Goal: Task Accomplishment & Management: Complete application form

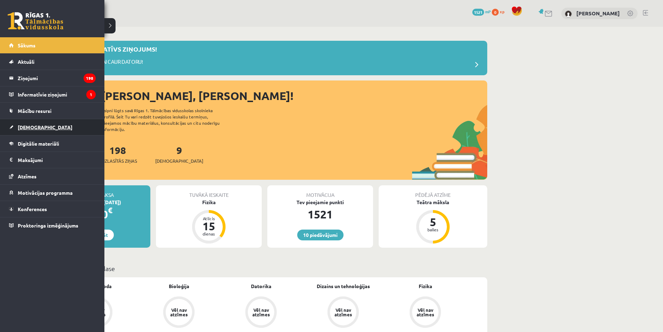
click at [34, 133] on link "[DEMOGRAPHIC_DATA]" at bounding box center [52, 127] width 87 height 16
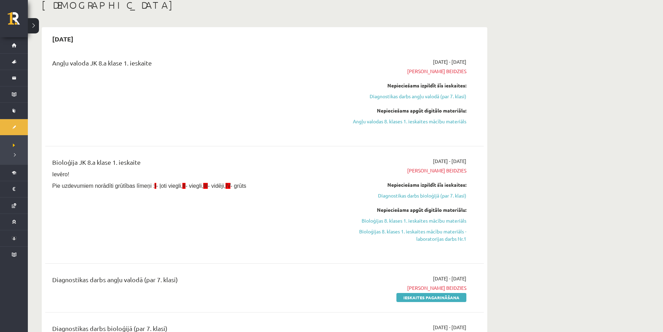
scroll to position [35, 0]
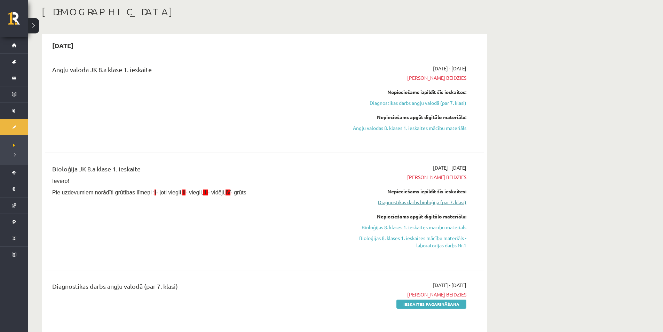
click at [410, 200] on link "Diagnostikas darbs bioloģijā (par 7. klasi)" at bounding box center [400, 202] width 131 height 7
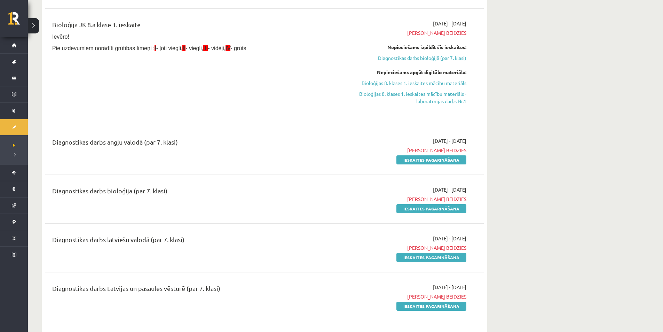
scroll to position [184, 0]
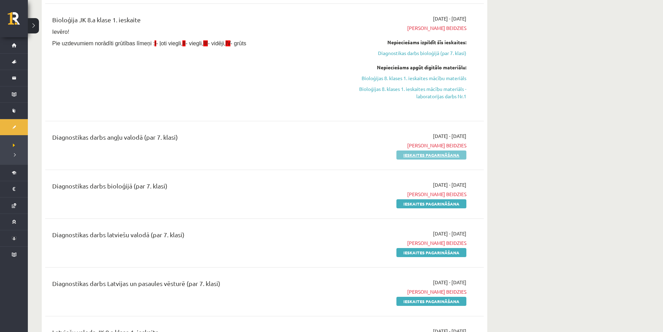
click at [423, 151] on div "2025-09-01 - 2025-09-15 Termiņš beidzies Ieskaites pagarināšana" at bounding box center [401, 145] width 142 height 26
click at [423, 151] on link "Ieskaites pagarināšana" at bounding box center [432, 154] width 70 height 9
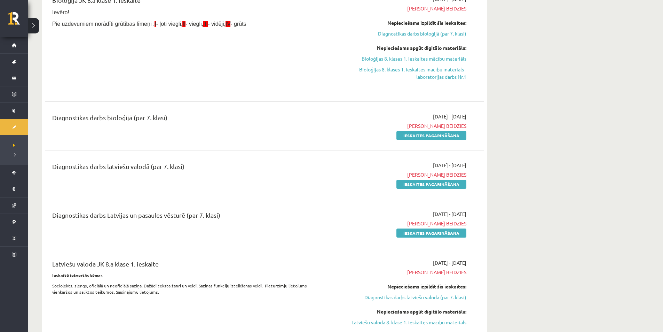
scroll to position [244, 0]
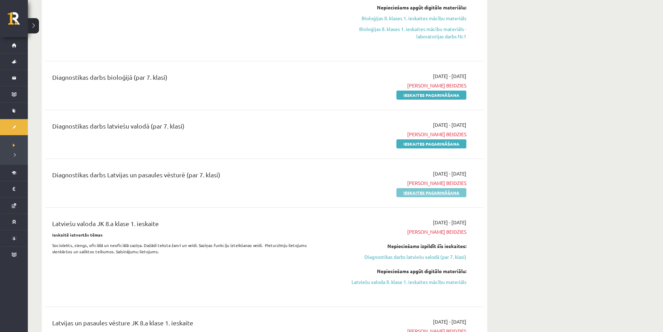
click at [444, 193] on link "Ieskaites pagarināšana" at bounding box center [432, 192] width 70 height 9
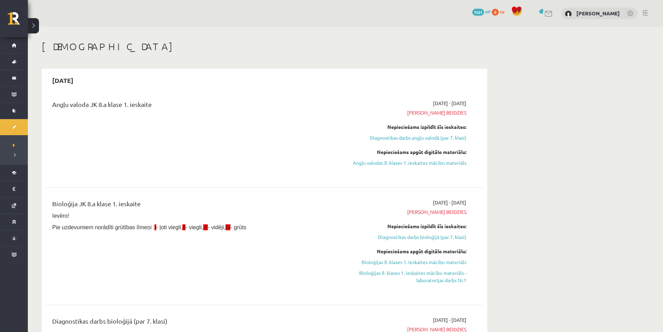
scroll to position [174, 0]
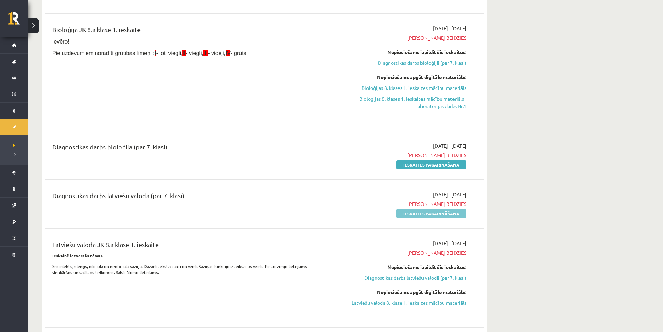
click at [435, 211] on link "Ieskaites pagarināšana" at bounding box center [432, 213] width 70 height 9
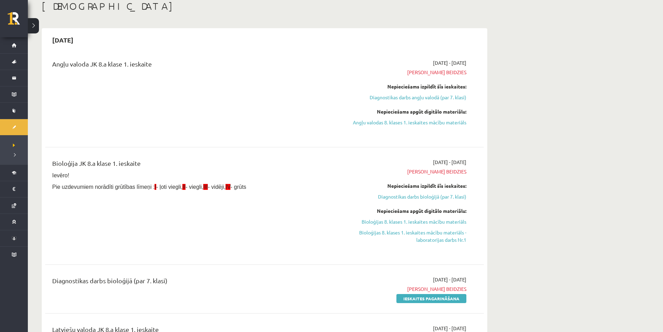
scroll to position [104, 0]
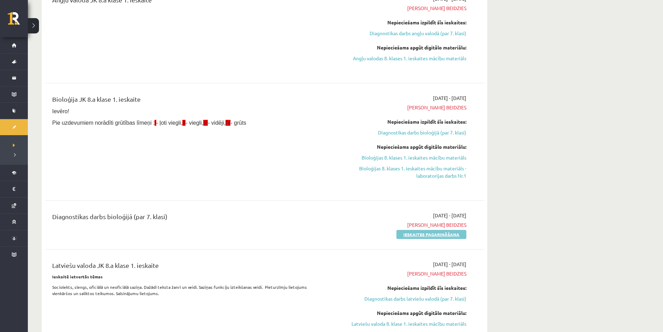
click at [432, 234] on link "Ieskaites pagarināšana" at bounding box center [432, 234] width 70 height 9
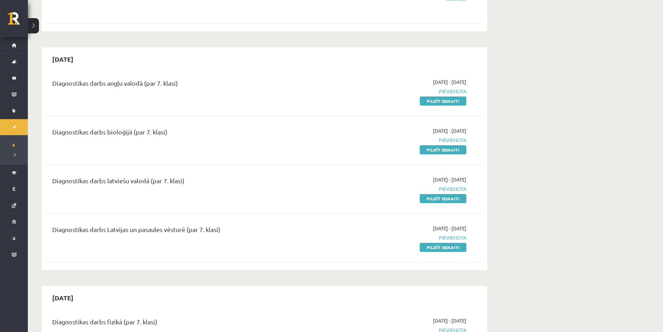
scroll to position [488, 0]
click at [447, 105] on link "Pildīt ieskaiti" at bounding box center [443, 100] width 47 height 9
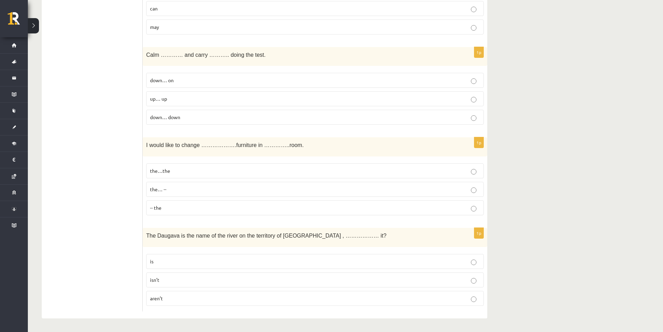
scroll to position [2431, 0]
click at [171, 282] on p "isn’t" at bounding box center [315, 279] width 330 height 7
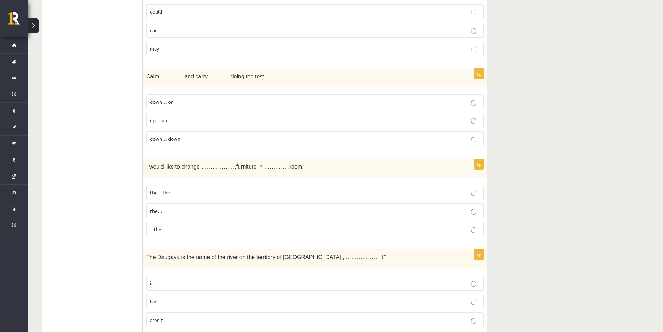
scroll to position [2397, 0]
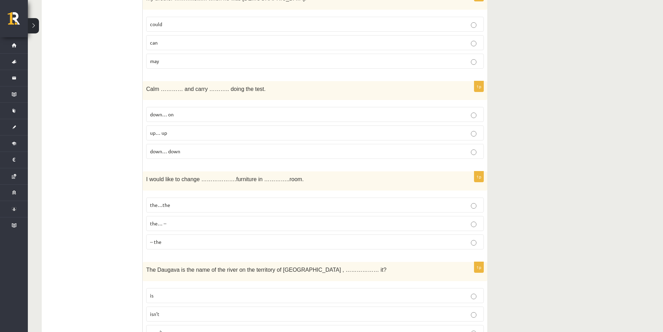
click at [187, 240] on p "-- the" at bounding box center [315, 241] width 330 height 7
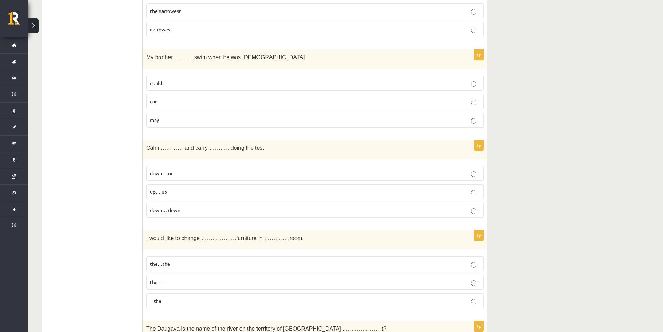
scroll to position [2327, 0]
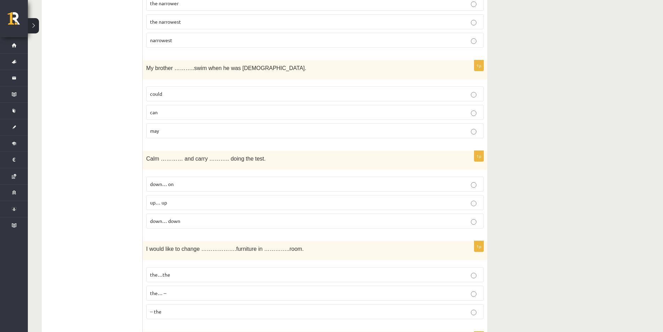
click at [186, 185] on p "down… on" at bounding box center [315, 183] width 330 height 7
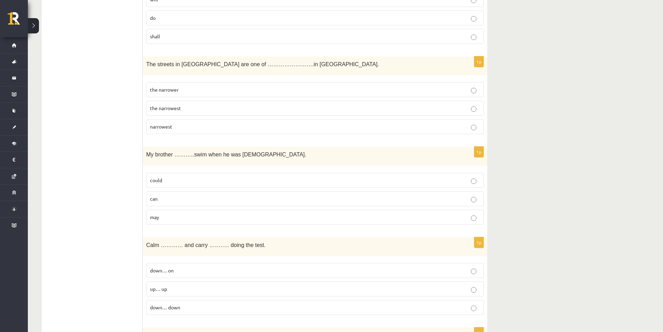
scroll to position [2257, 0]
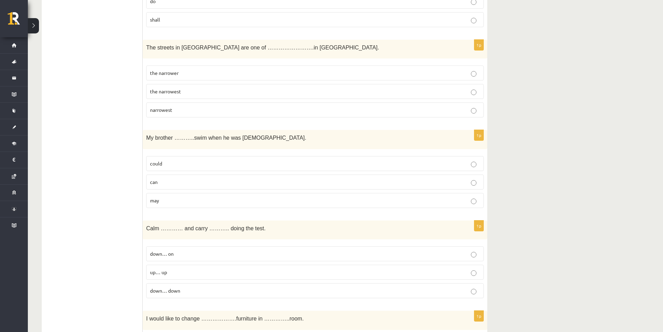
click at [170, 180] on p "can" at bounding box center [315, 181] width 330 height 7
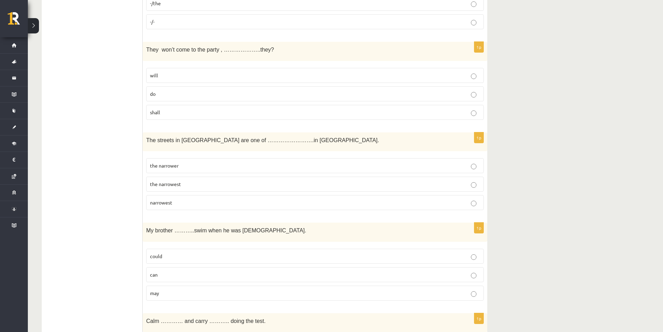
scroll to position [2153, 0]
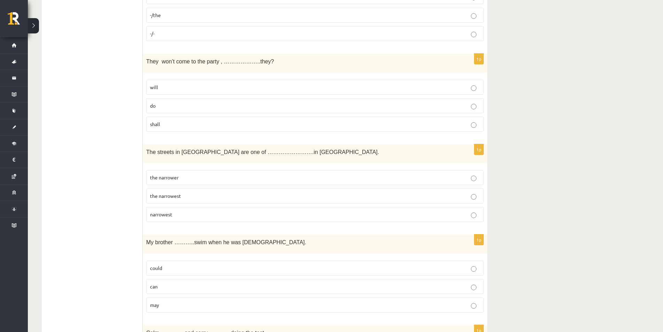
click at [213, 194] on p "the narrowest" at bounding box center [315, 195] width 330 height 7
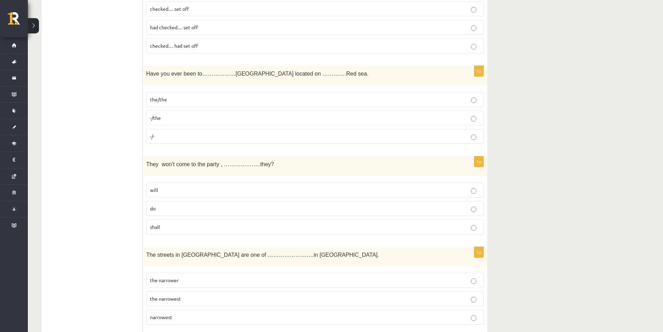
scroll to position [2048, 0]
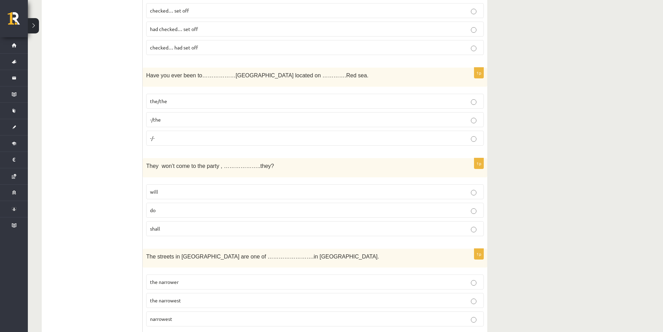
click at [197, 195] on p "will" at bounding box center [315, 191] width 330 height 7
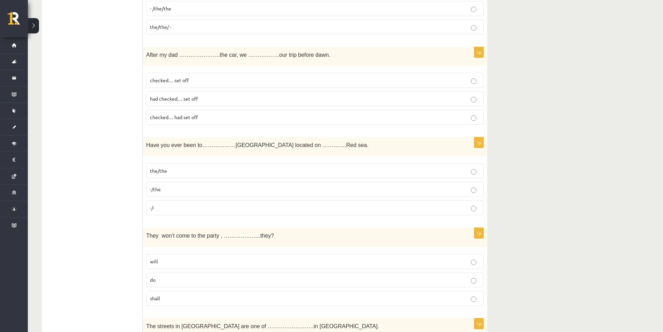
scroll to position [1944, 0]
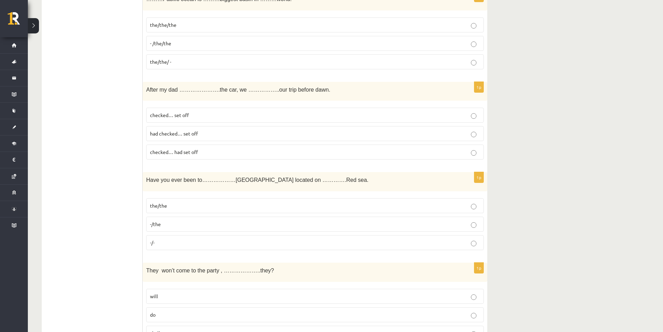
click at [173, 203] on p "the/the" at bounding box center [315, 205] width 330 height 7
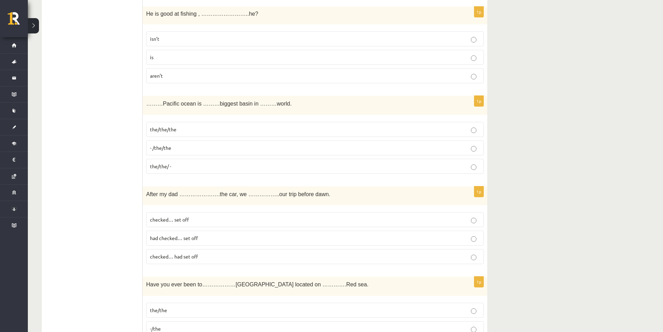
scroll to position [1874, 0]
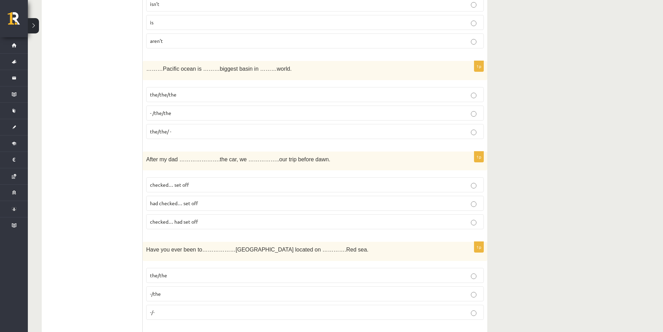
drag, startPoint x: 214, startPoint y: 205, endPoint x: 193, endPoint y: 202, distance: 21.2
click at [193, 202] on span "had checked… set off" at bounding box center [174, 203] width 48 height 6
click at [209, 200] on p "had checked… set off" at bounding box center [315, 203] width 330 height 7
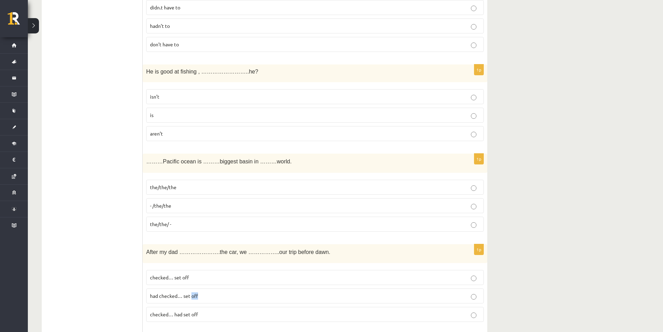
scroll to position [1770, 0]
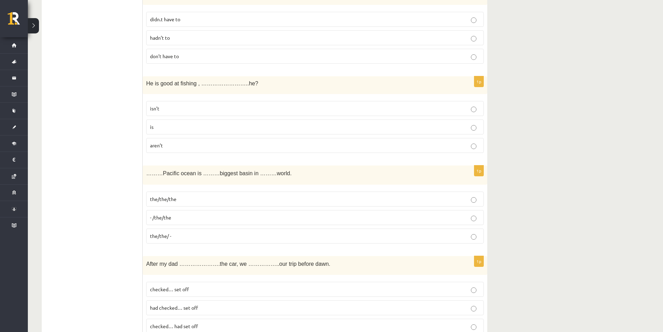
click at [210, 218] on p "- /the/the" at bounding box center [315, 217] width 330 height 7
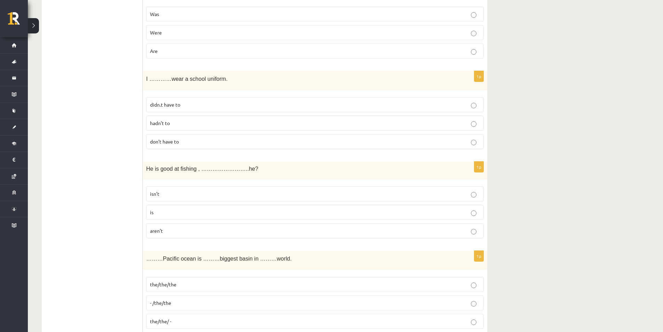
scroll to position [1700, 0]
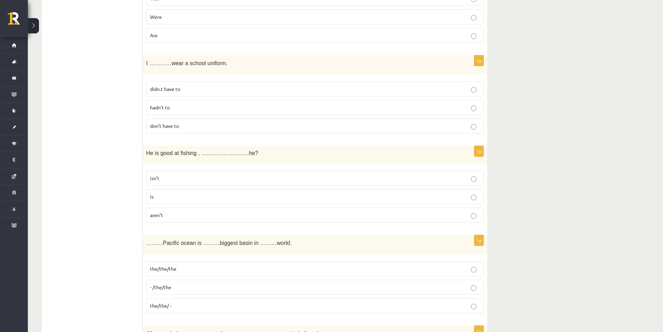
drag, startPoint x: 179, startPoint y: 180, endPoint x: 159, endPoint y: 181, distance: 20.6
click at [159, 181] on p "isn’t" at bounding box center [315, 177] width 330 height 7
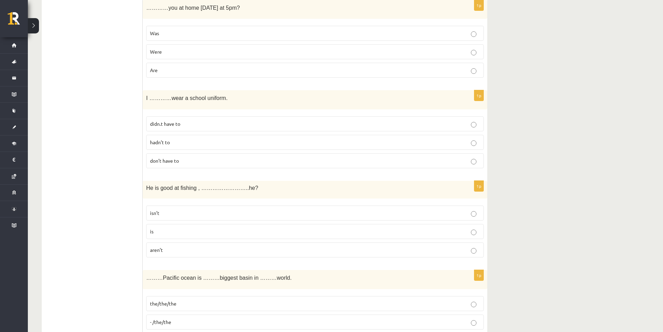
scroll to position [1631, 0]
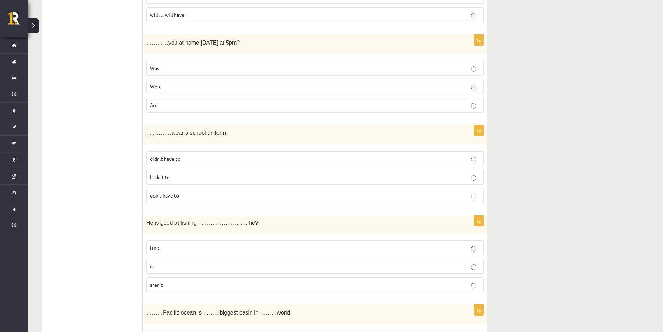
click at [183, 201] on label "don’t have to" at bounding box center [315, 195] width 338 height 15
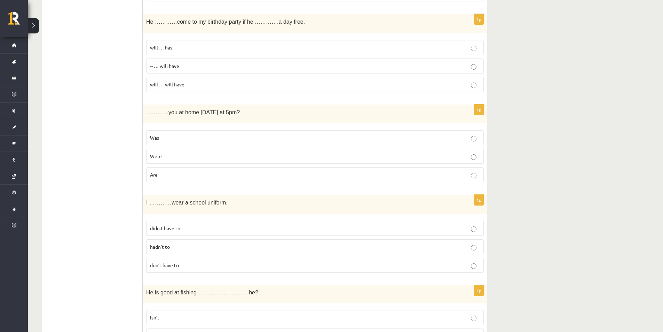
scroll to position [1526, 0]
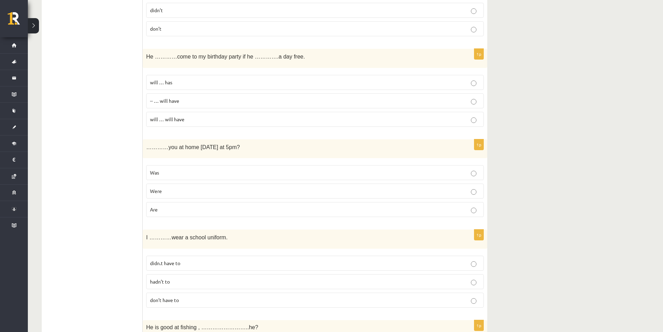
drag, startPoint x: 180, startPoint y: 215, endPoint x: 163, endPoint y: 210, distance: 17.2
click at [163, 210] on p "Are" at bounding box center [315, 209] width 330 height 7
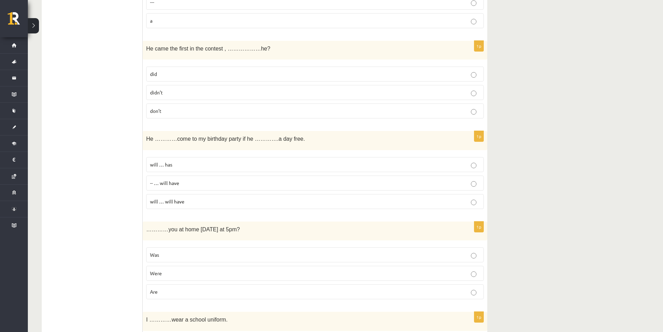
scroll to position [1456, 0]
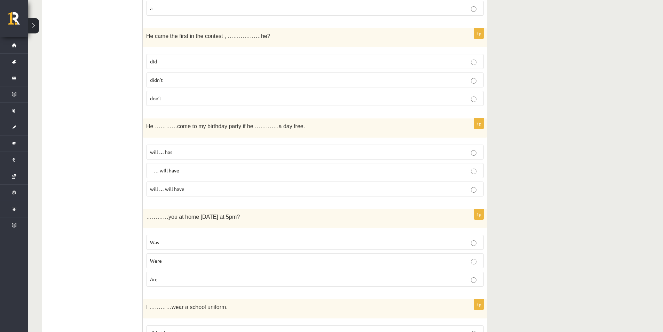
click at [173, 189] on span "will … will have" at bounding box center [167, 189] width 34 height 6
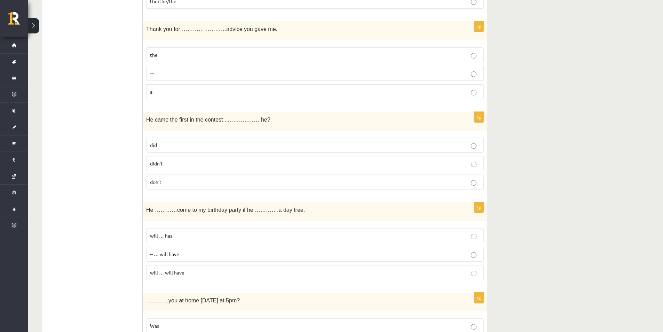
scroll to position [1352, 0]
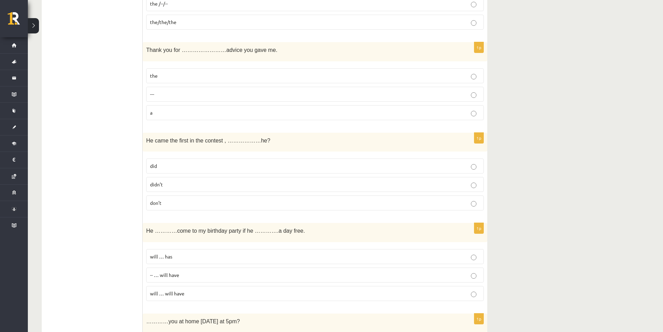
click at [179, 164] on p "did" at bounding box center [315, 165] width 330 height 7
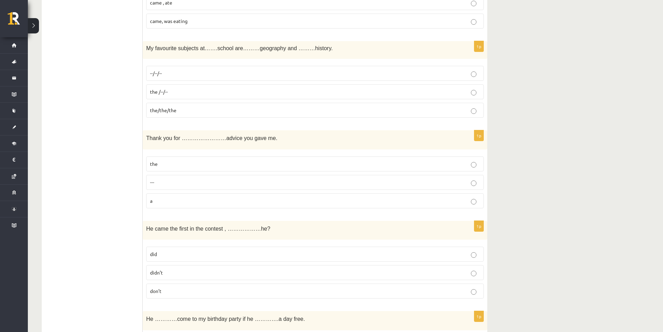
scroll to position [1247, 0]
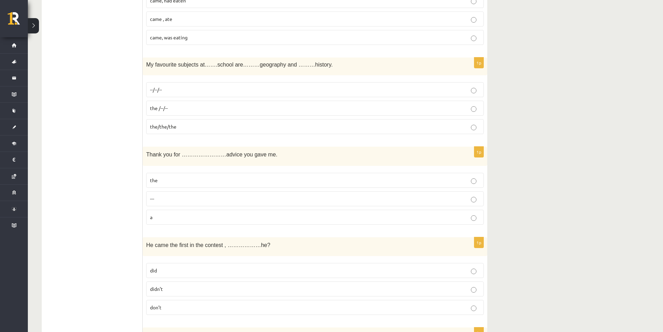
click at [209, 181] on p "the" at bounding box center [315, 180] width 330 height 7
drag, startPoint x: 209, startPoint y: 181, endPoint x: 134, endPoint y: 177, distance: 74.6
click at [134, 177] on ul "Tests Izvērtējums!" at bounding box center [96, 186] width 94 height 2617
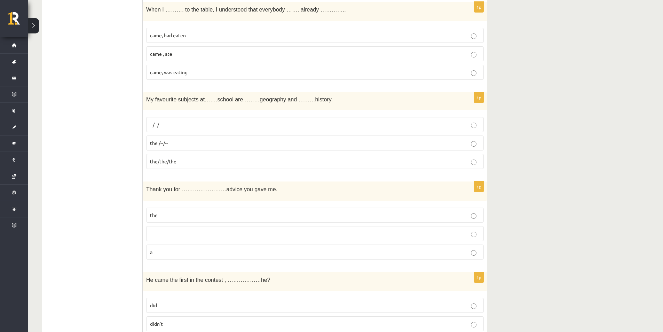
scroll to position [1178, 0]
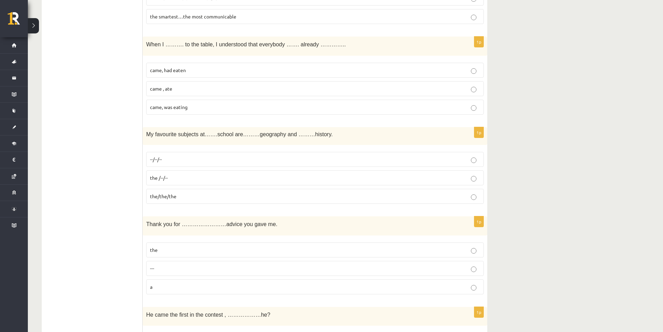
click at [233, 163] on p "--/--/--" at bounding box center [315, 159] width 330 height 7
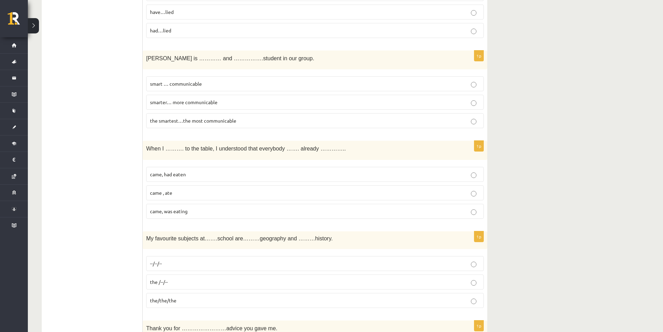
scroll to position [1073, 0]
click at [194, 174] on p "came, had eaten" at bounding box center [315, 174] width 330 height 7
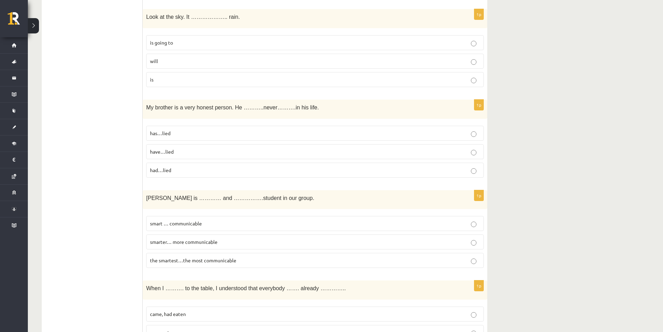
scroll to position [969, 0]
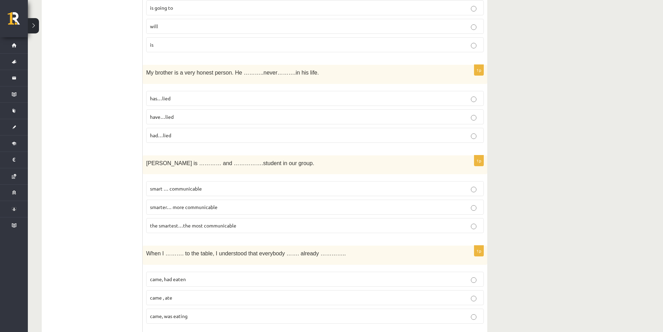
click at [191, 229] on p "the smartest…the most communicable" at bounding box center [315, 225] width 330 height 7
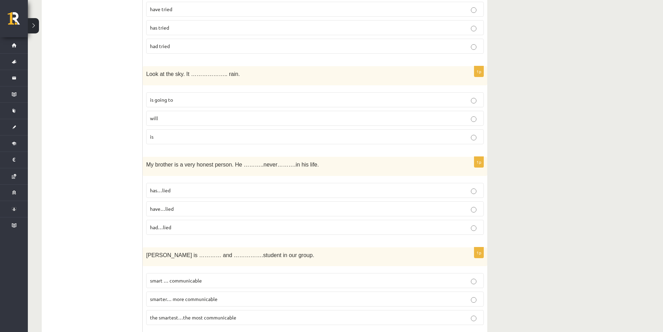
scroll to position [864, 0]
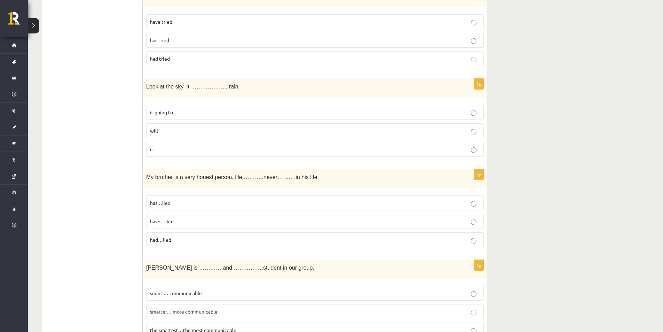
click at [173, 237] on p "had…lied" at bounding box center [315, 239] width 330 height 7
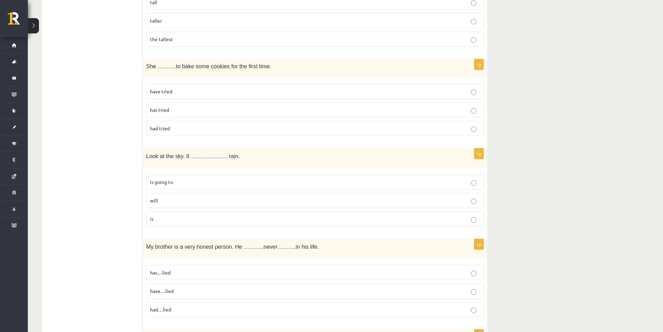
scroll to position [760, 0]
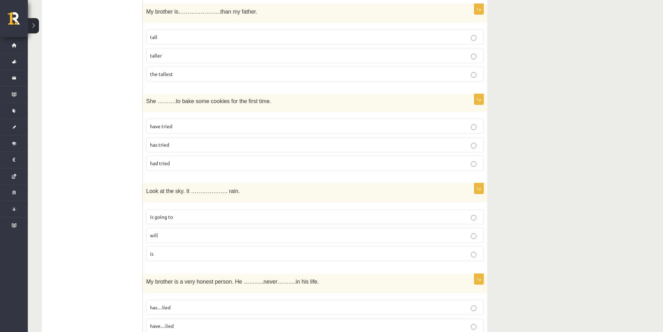
click at [181, 232] on p "will" at bounding box center [315, 235] width 330 height 7
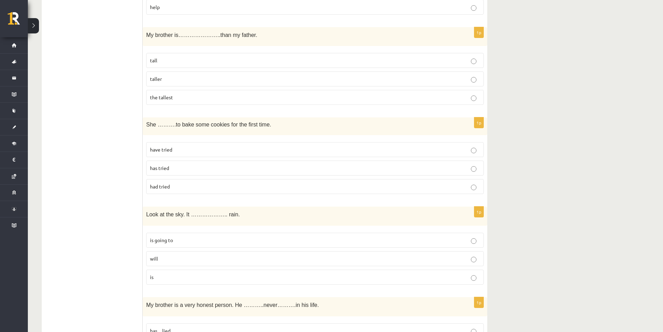
scroll to position [725, 0]
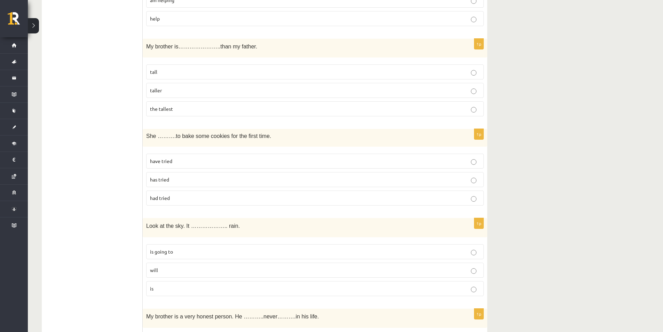
click at [182, 248] on p "is going to" at bounding box center [315, 251] width 330 height 7
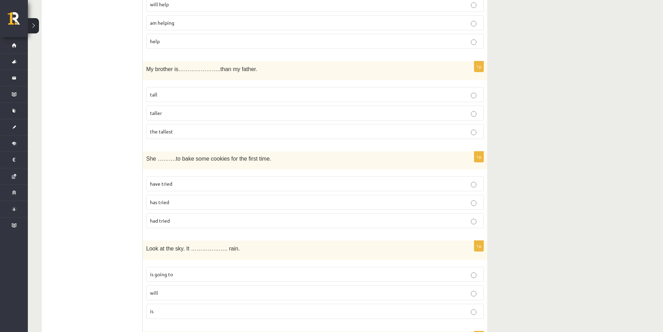
scroll to position [690, 0]
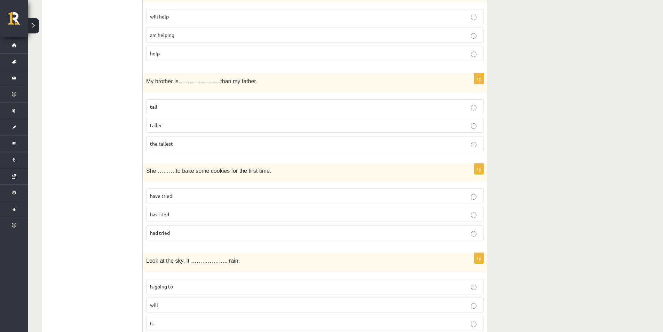
click at [189, 213] on p "has tried" at bounding box center [315, 214] width 330 height 7
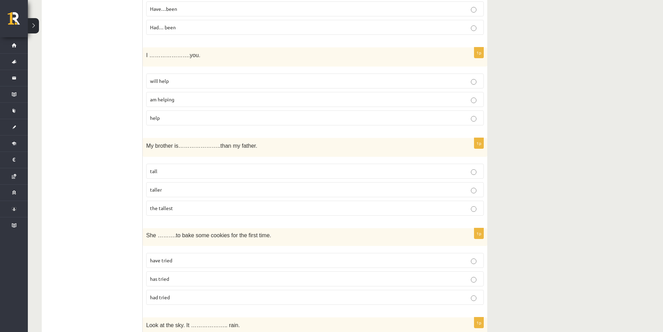
scroll to position [621, 0]
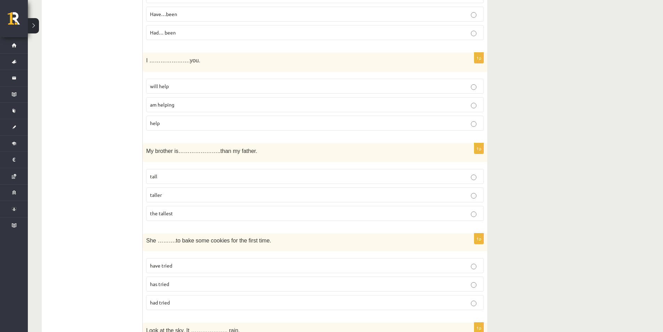
click at [161, 198] on span "taller" at bounding box center [156, 195] width 12 height 6
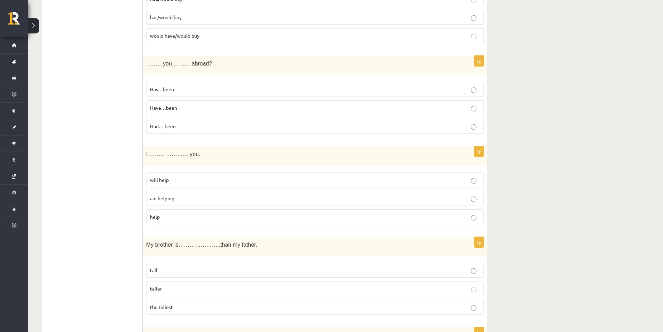
scroll to position [516, 0]
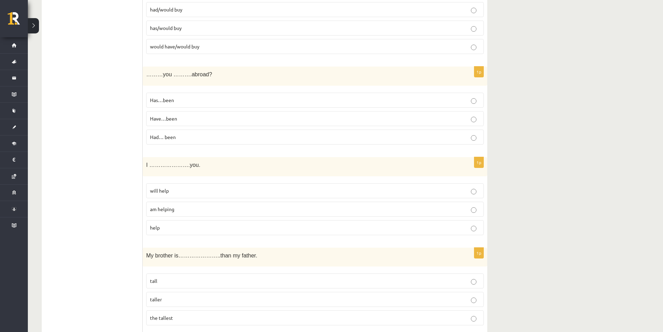
drag, startPoint x: 186, startPoint y: 189, endPoint x: 170, endPoint y: 194, distance: 16.7
click at [170, 194] on p "will help" at bounding box center [315, 190] width 330 height 7
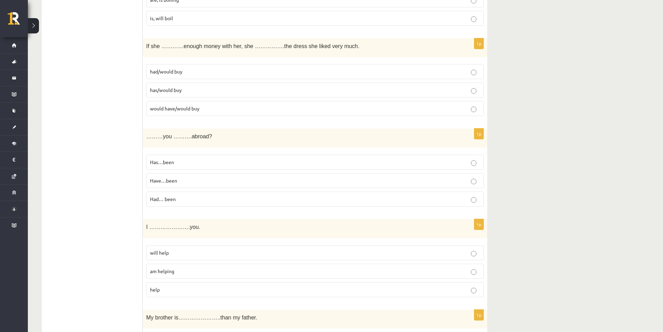
scroll to position [446, 0]
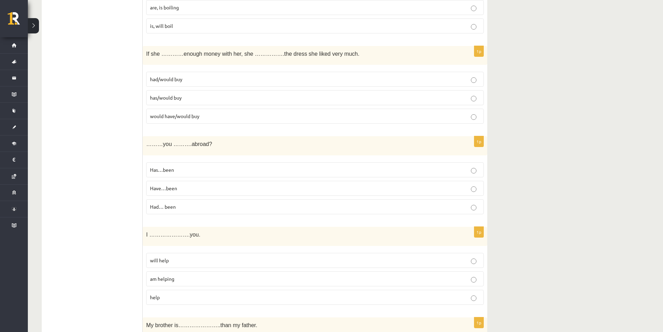
drag, startPoint x: 120, startPoint y: 210, endPoint x: 108, endPoint y: 183, distance: 29.9
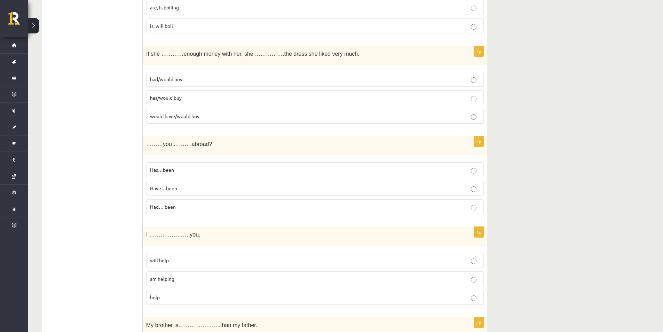
drag, startPoint x: 108, startPoint y: 183, endPoint x: 98, endPoint y: 174, distance: 13.6
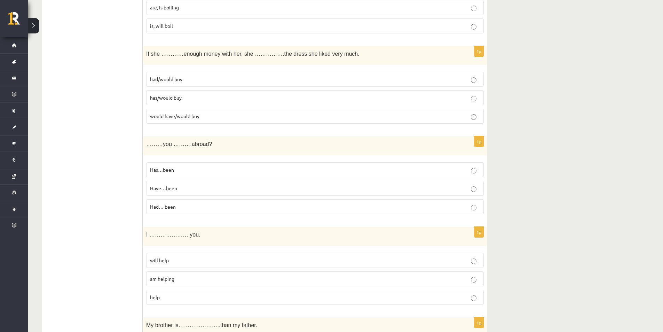
click at [178, 187] on p "Have…been" at bounding box center [315, 188] width 330 height 7
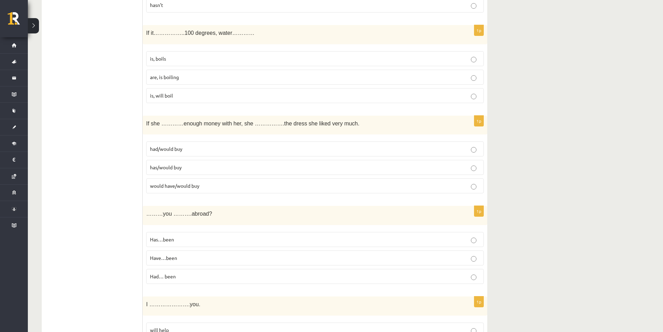
scroll to position [342, 0]
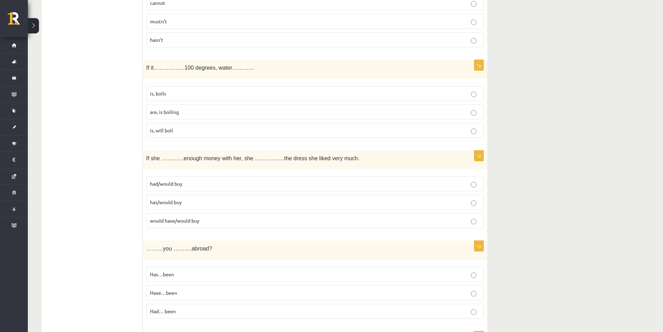
click at [187, 221] on span "would have/would buy" at bounding box center [174, 220] width 49 height 6
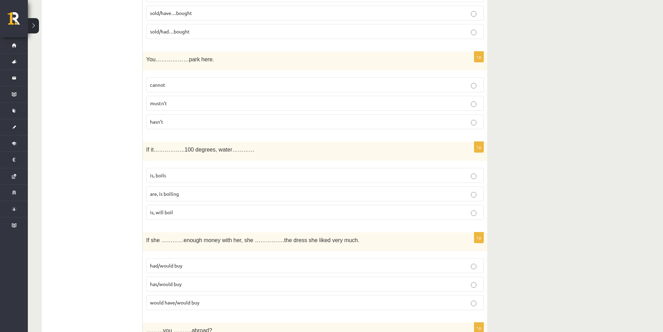
scroll to position [272, 0]
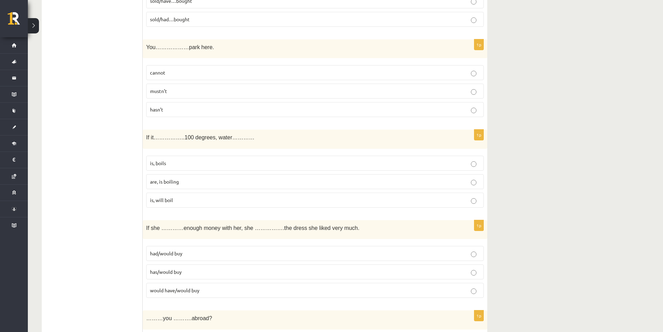
click at [172, 183] on span "are, is boiling" at bounding box center [164, 181] width 29 height 6
click at [188, 204] on label "is, will boil" at bounding box center [315, 200] width 338 height 15
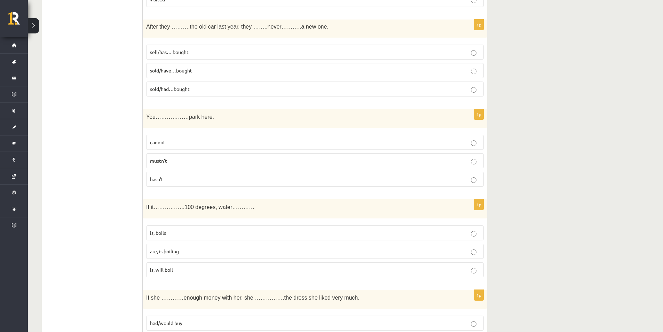
scroll to position [168, 0]
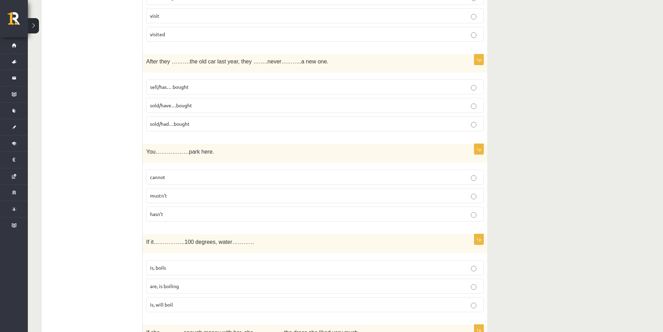
click at [180, 197] on p "mustn’t" at bounding box center [315, 195] width 330 height 7
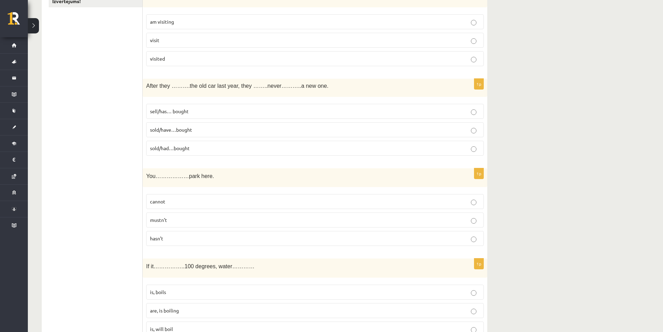
scroll to position [98, 0]
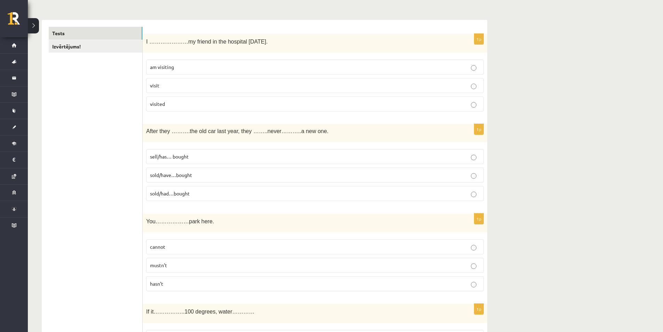
click at [188, 179] on p "sold/have…bought" at bounding box center [315, 174] width 330 height 7
drag, startPoint x: 188, startPoint y: 179, endPoint x: 185, endPoint y: 177, distance: 3.6
click at [188, 179] on p "sold/have…bought" at bounding box center [315, 174] width 330 height 7
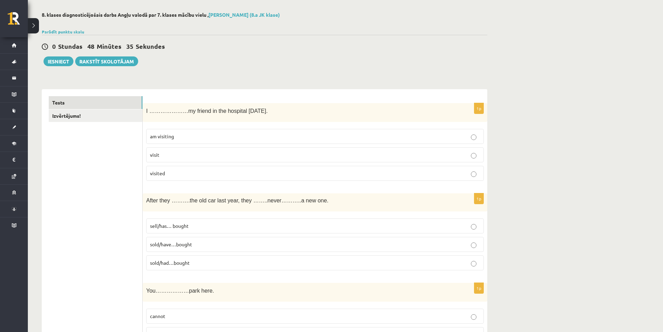
scroll to position [29, 0]
click at [167, 172] on p "visited" at bounding box center [315, 173] width 330 height 7
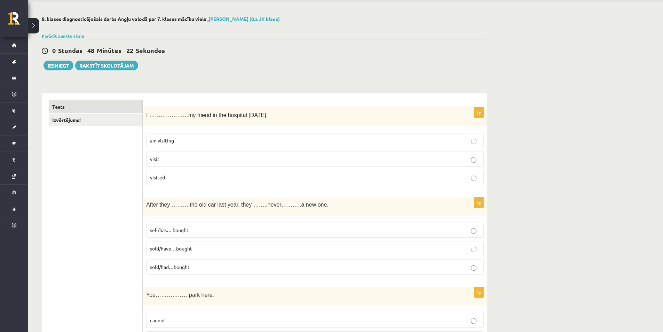
scroll to position [0, 0]
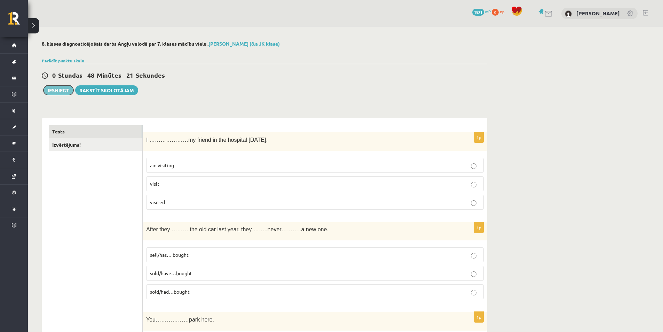
click at [62, 91] on button "Iesniegt" at bounding box center [59, 90] width 30 height 10
drag, startPoint x: 401, startPoint y: 36, endPoint x: 518, endPoint y: 102, distance: 134.0
click at [56, 92] on button "Iesniegt" at bounding box center [59, 90] width 30 height 10
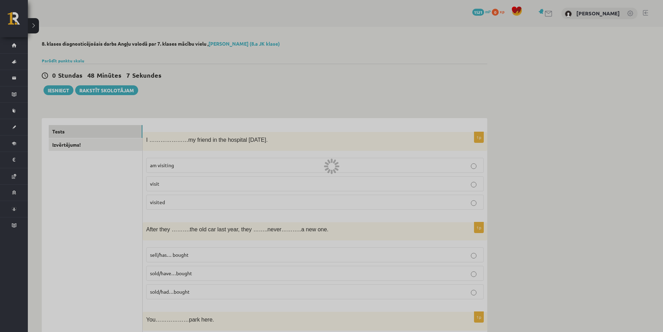
drag, startPoint x: 56, startPoint y: 92, endPoint x: 363, endPoint y: 34, distance: 313.0
click at [363, 34] on div at bounding box center [331, 166] width 663 height 332
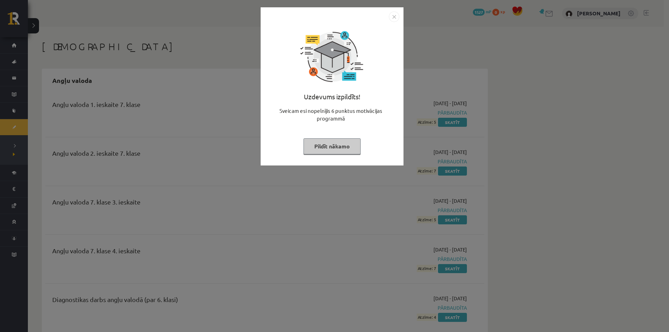
click at [334, 148] on button "Pildīt nākamo" at bounding box center [331, 146] width 57 height 16
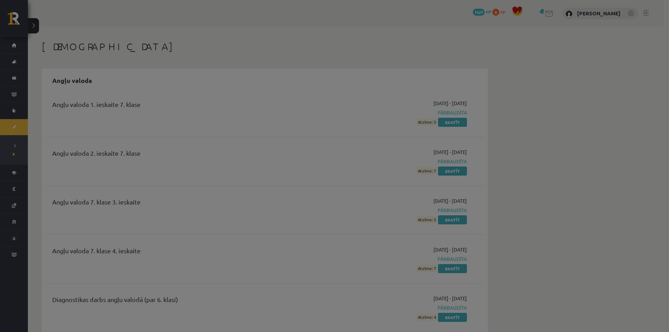
click at [334, 137] on button "Pildīt nākamo" at bounding box center [331, 129] width 57 height 16
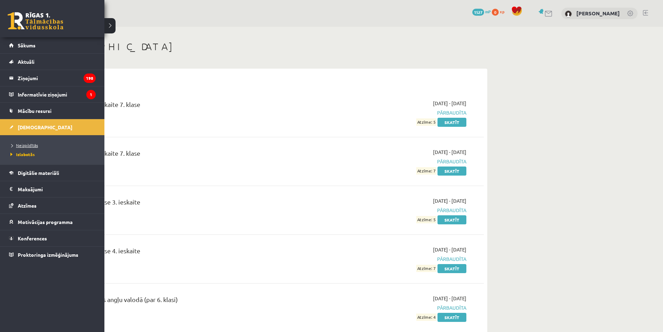
click at [34, 145] on span "Neizpildītās" at bounding box center [23, 145] width 29 height 6
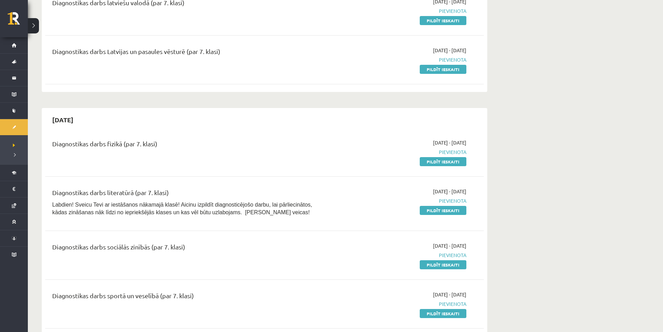
scroll to position [592, 0]
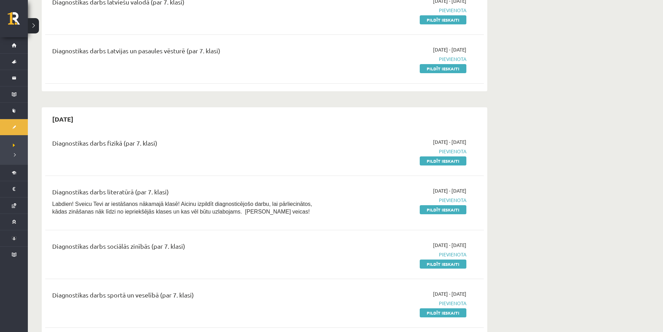
click at [193, 151] on div "Diagnostikas darbs fizikā (par 7. klasi)" at bounding box center [188, 144] width 273 height 13
drag, startPoint x: 108, startPoint y: 151, endPoint x: 156, endPoint y: 155, distance: 48.6
click at [156, 151] on div "Diagnostikas darbs fizikā (par 7. klasi)" at bounding box center [188, 144] width 273 height 13
click at [157, 151] on div "Diagnostikas darbs fizikā (par 7. klasi)" at bounding box center [188, 144] width 273 height 13
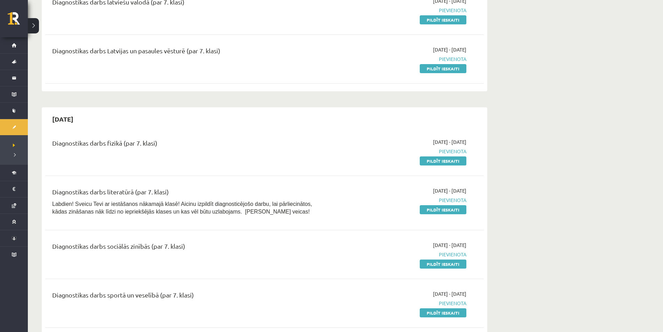
click at [163, 151] on div "Diagnostikas darbs fizikā (par 7. klasi)" at bounding box center [188, 144] width 273 height 13
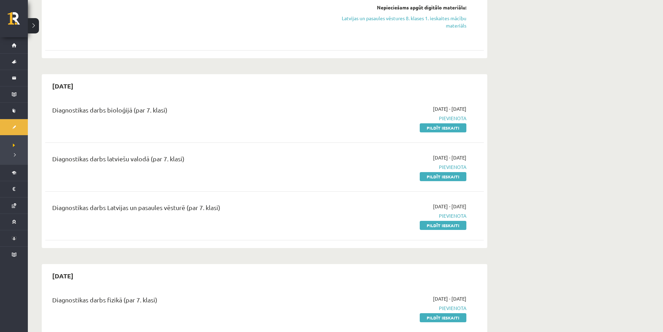
scroll to position [453, 0]
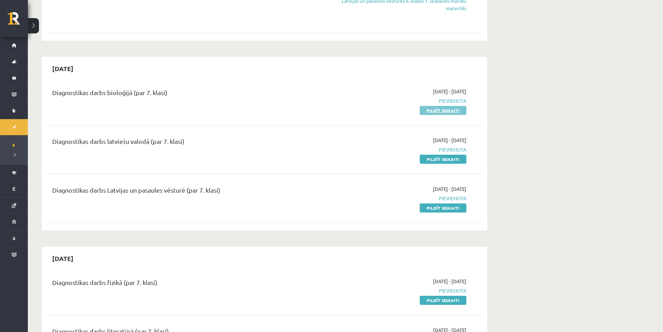
click at [438, 115] on link "Pildīt ieskaiti" at bounding box center [443, 110] width 47 height 9
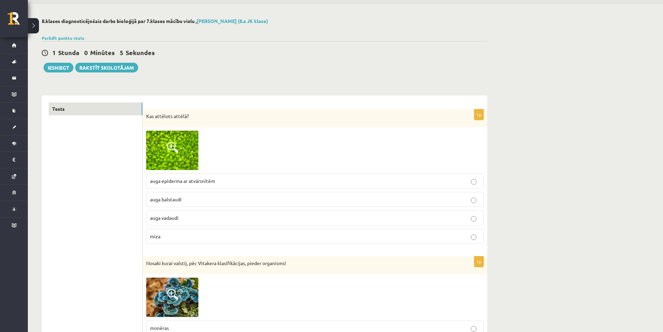
scroll to position [35, 0]
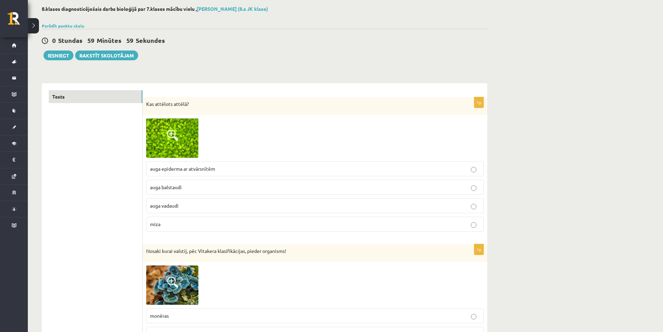
click at [174, 139] on span at bounding box center [172, 135] width 11 height 11
click at [0, 0] on div at bounding box center [0, 0] width 0 height 0
click at [177, 135] on span at bounding box center [172, 135] width 11 height 11
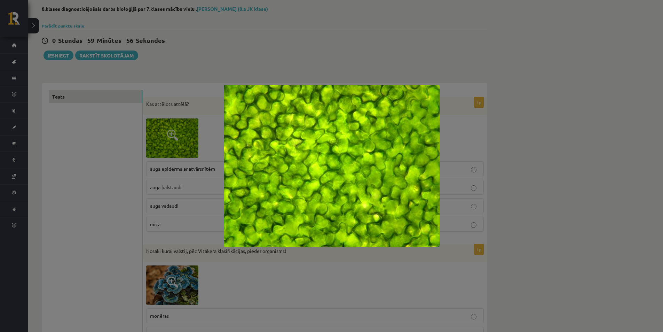
click at [265, 56] on div at bounding box center [331, 166] width 663 height 332
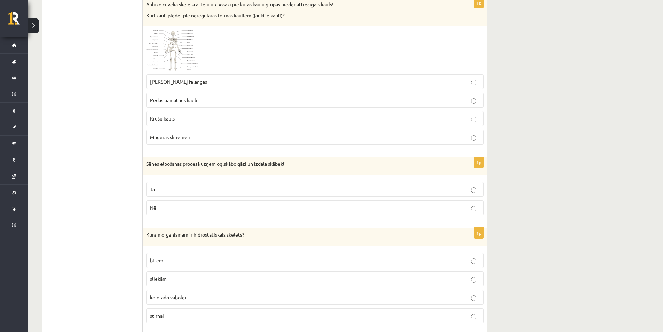
scroll to position [557, 0]
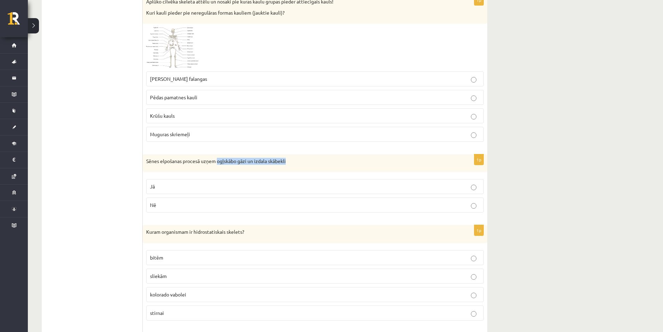
drag, startPoint x: 218, startPoint y: 160, endPoint x: 303, endPoint y: 172, distance: 85.8
click at [303, 172] on div "Sēnes elpošanas procesā uzņem ogļskābo gāzi un izdala skābekli" at bounding box center [315, 163] width 345 height 18
click at [307, 171] on div "Sēnes elpošanas procesā uzņem ogļskābo gāzi un izdala skābekli" at bounding box center [315, 163] width 345 height 18
click at [292, 200] on label "Nē" at bounding box center [315, 204] width 338 height 15
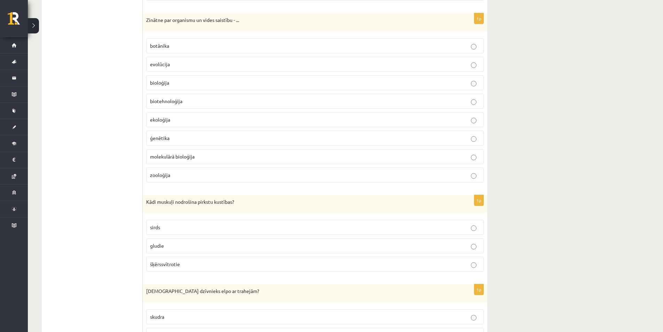
scroll to position [836, 0]
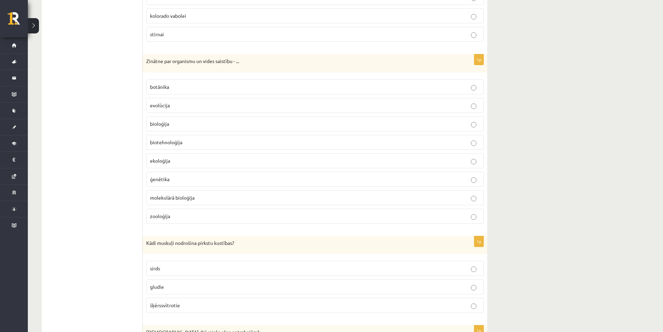
click at [185, 81] on label "botānika" at bounding box center [315, 86] width 338 height 15
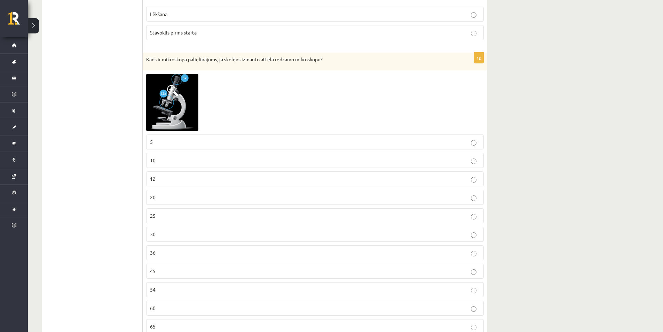
scroll to position [1637, 0]
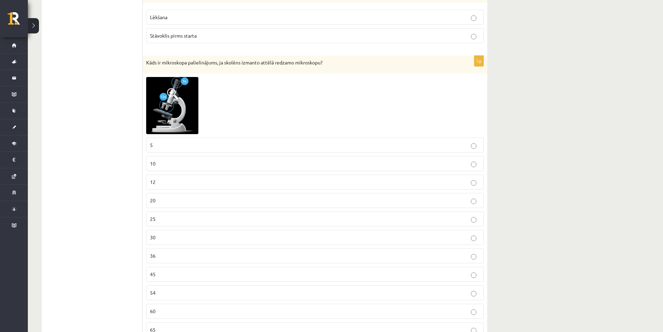
click at [192, 113] on img at bounding box center [172, 105] width 52 height 57
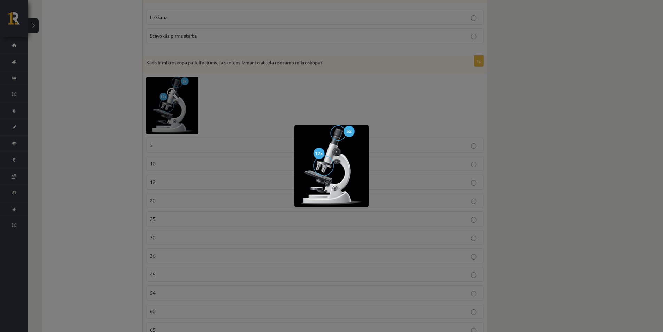
click at [313, 93] on div at bounding box center [331, 166] width 663 height 332
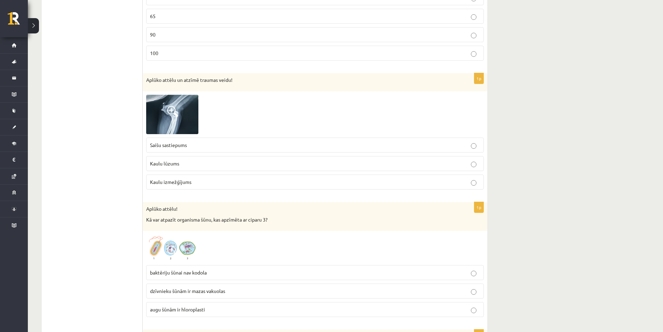
scroll to position [1985, 0]
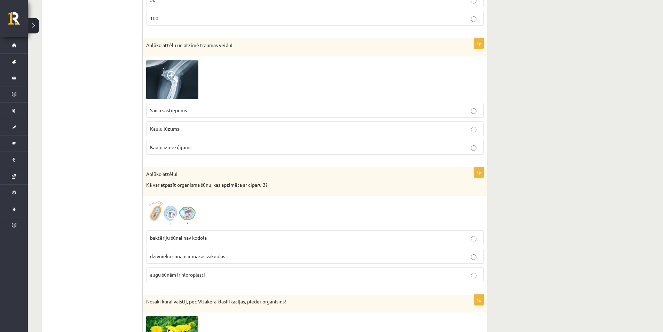
click at [309, 153] on label "Kaulu izmežģījums" at bounding box center [315, 147] width 338 height 15
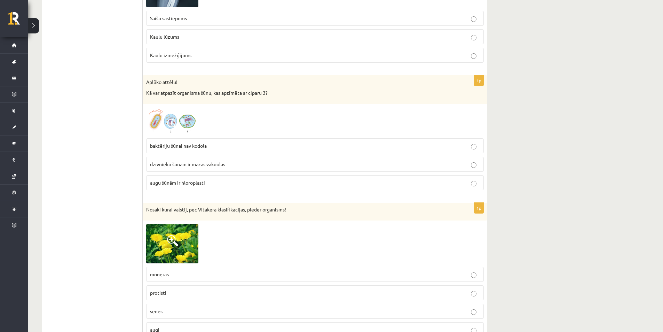
scroll to position [2090, 0]
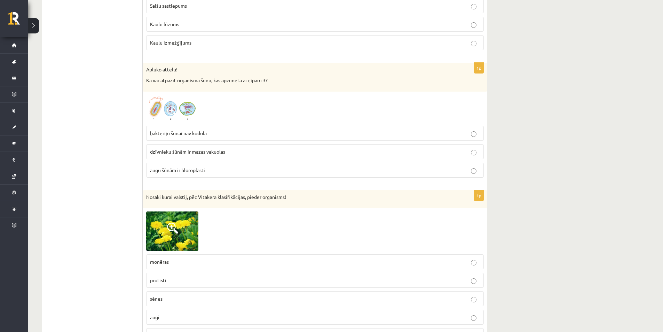
click at [174, 108] on span at bounding box center [172, 111] width 11 height 11
click at [174, 108] on div at bounding box center [331, 166] width 663 height 332
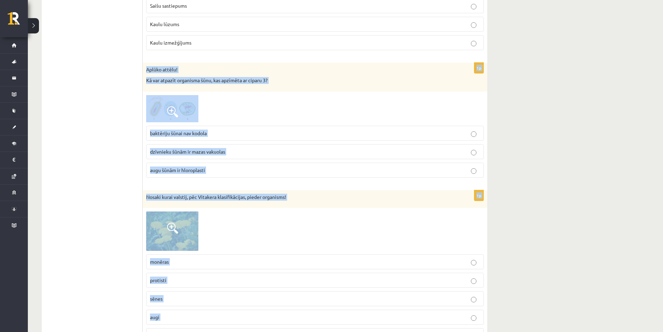
click at [226, 108] on div at bounding box center [315, 108] width 338 height 27
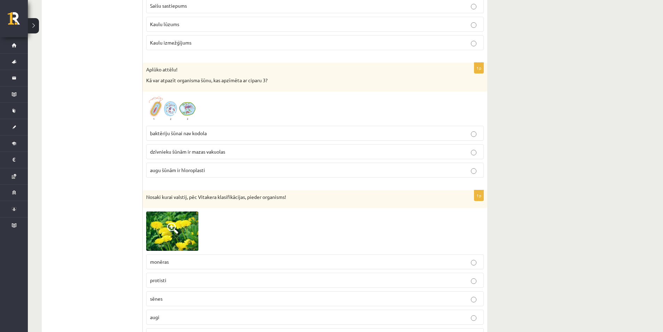
click at [179, 108] on img at bounding box center [172, 108] width 52 height 27
click at [0, 0] on div at bounding box center [0, 0] width 0 height 0
click at [182, 108] on img at bounding box center [172, 108] width 52 height 27
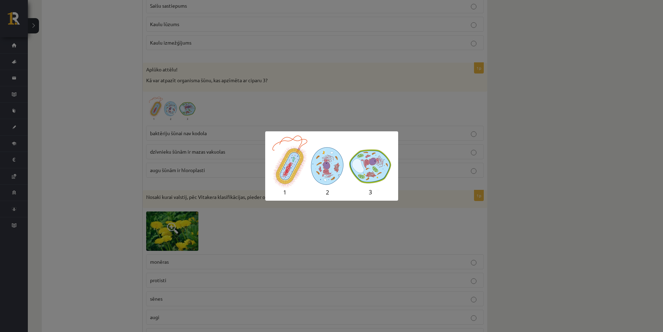
click at [331, 111] on div at bounding box center [331, 166] width 663 height 332
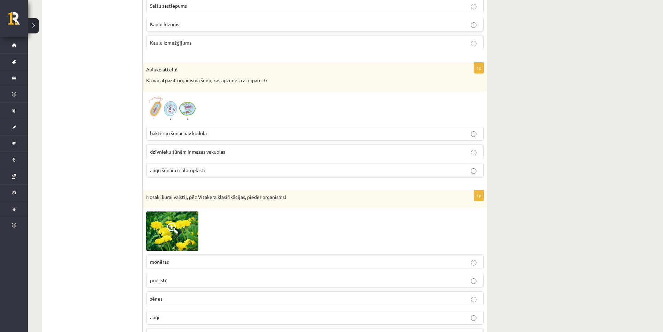
click at [242, 171] on p "augu šūnām ir hloroplasti" at bounding box center [315, 169] width 330 height 7
click at [185, 112] on img at bounding box center [172, 108] width 52 height 27
click at [0, 0] on div at bounding box center [0, 0] width 0 height 0
click at [186, 112] on img at bounding box center [172, 108] width 52 height 27
click at [0, 0] on div at bounding box center [0, 0] width 0 height 0
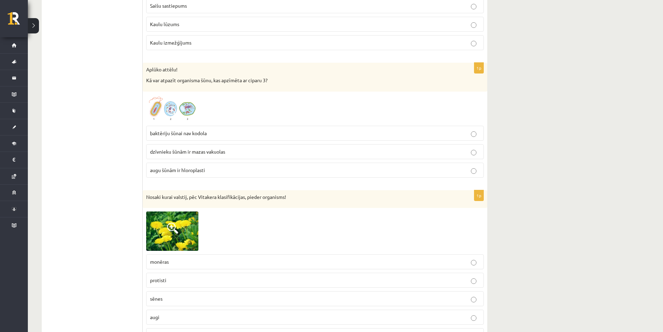
click at [183, 110] on img at bounding box center [172, 108] width 52 height 27
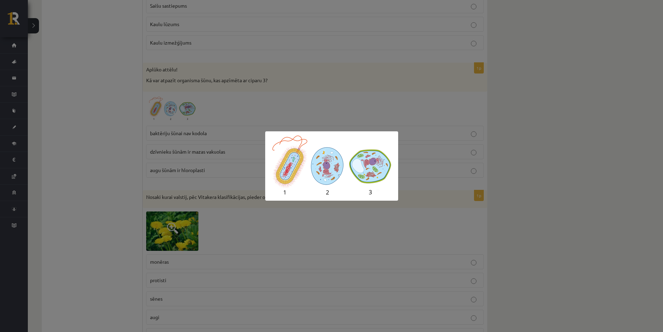
click at [429, 154] on div at bounding box center [331, 166] width 663 height 332
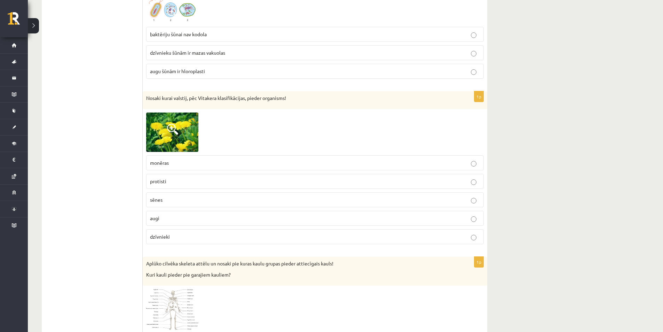
scroll to position [2194, 0]
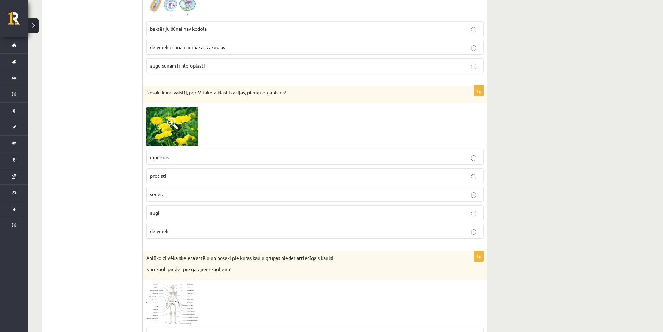
click at [189, 210] on p "augi" at bounding box center [315, 212] width 330 height 7
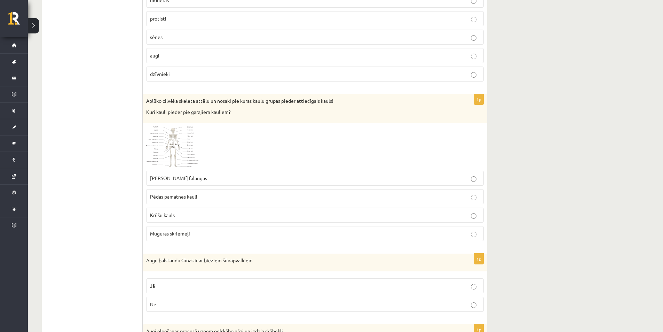
scroll to position [2368, 0]
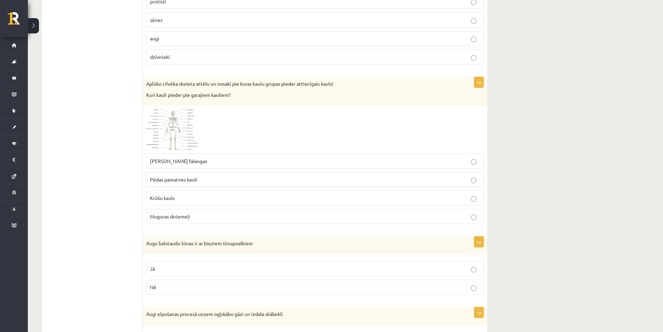
click at [178, 132] on span at bounding box center [172, 125] width 11 height 11
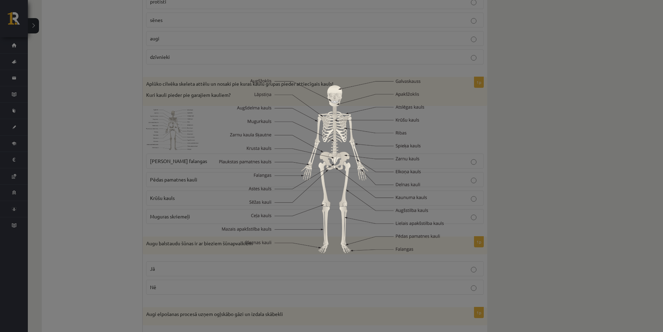
click at [184, 133] on div at bounding box center [331, 166] width 663 height 332
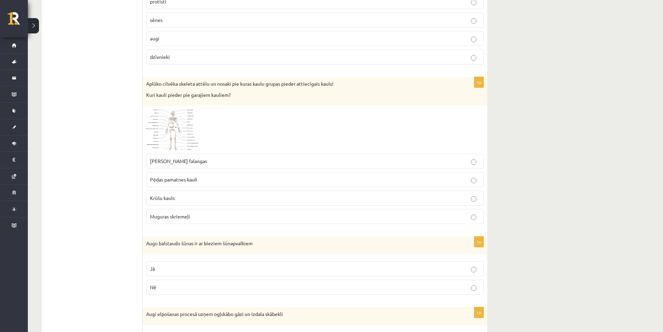
click at [174, 143] on img at bounding box center [172, 129] width 52 height 40
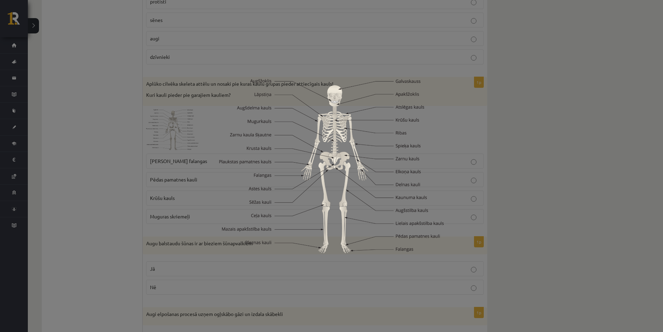
click at [418, 134] on img at bounding box center [331, 166] width 224 height 174
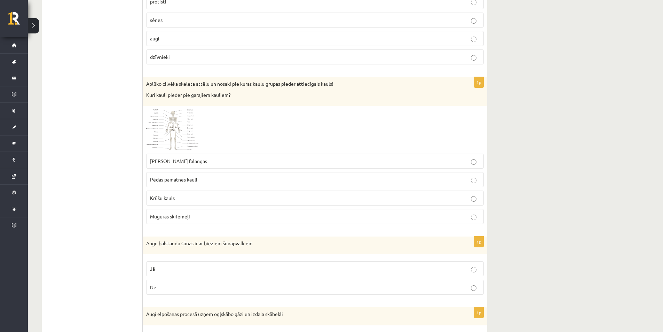
click at [196, 218] on p "Muguras skriemeļi" at bounding box center [315, 216] width 330 height 7
click at [201, 201] on p "Krūšu kauls" at bounding box center [315, 197] width 330 height 7
click at [168, 145] on img at bounding box center [172, 129] width 52 height 40
click at [168, 145] on div at bounding box center [331, 166] width 663 height 332
click at [170, 145] on img at bounding box center [172, 129] width 52 height 40
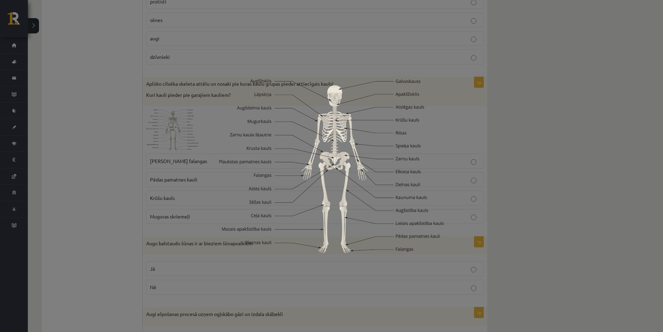
click at [441, 131] on img at bounding box center [331, 166] width 224 height 174
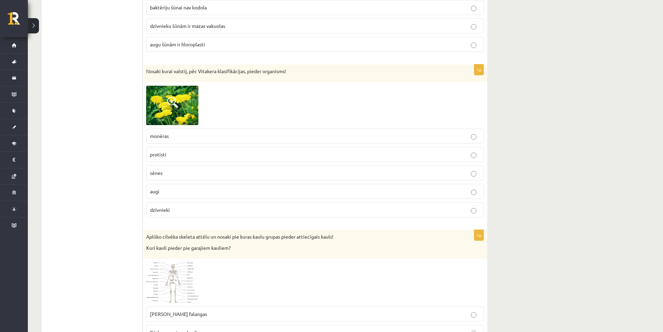
scroll to position [2194, 0]
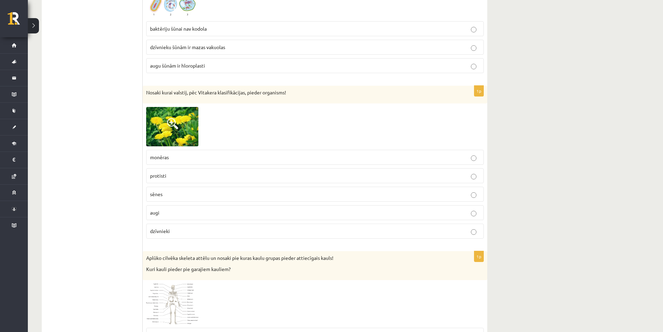
drag, startPoint x: 162, startPoint y: 0, endPoint x: 96, endPoint y: 129, distance: 143.8
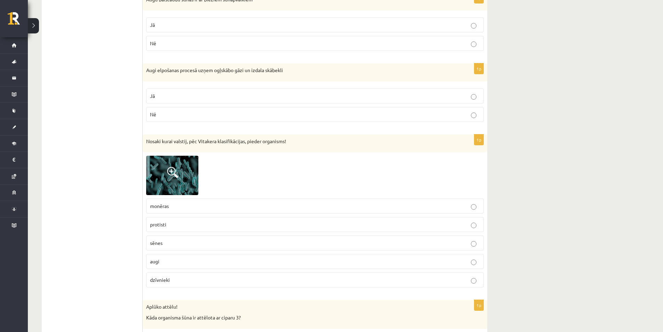
scroll to position [2647, 0]
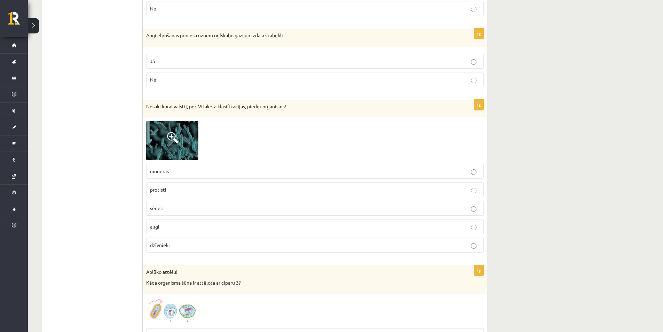
click at [168, 139] on span at bounding box center [172, 137] width 11 height 11
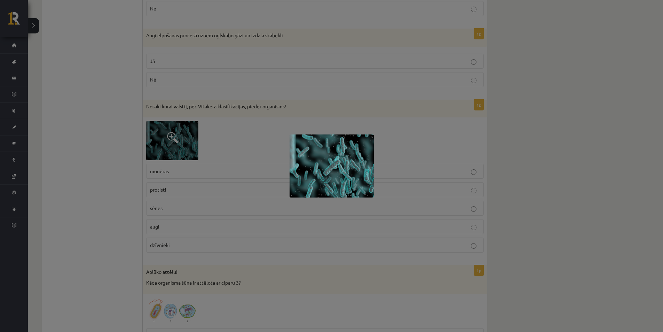
click at [332, 86] on div at bounding box center [331, 166] width 663 height 332
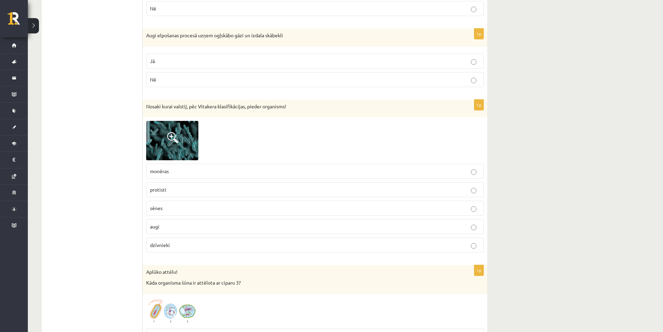
click at [250, 172] on p "monēras" at bounding box center [315, 171] width 330 height 7
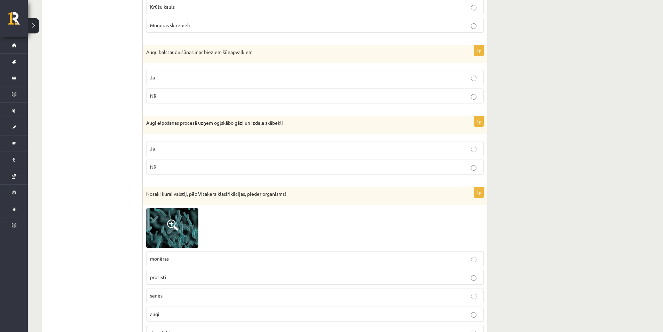
scroll to position [2542, 0]
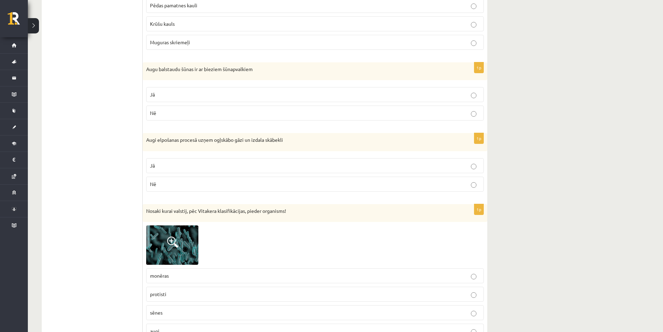
click at [217, 167] on p "Jā" at bounding box center [315, 165] width 330 height 7
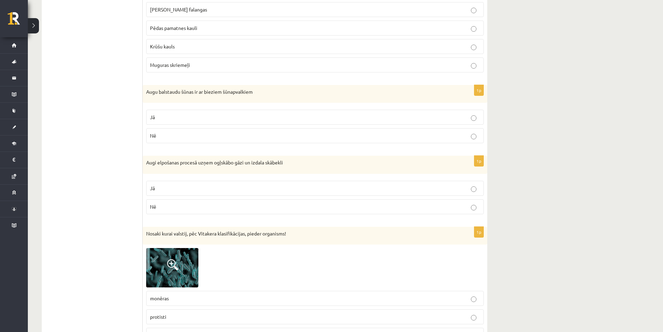
scroll to position [2507, 0]
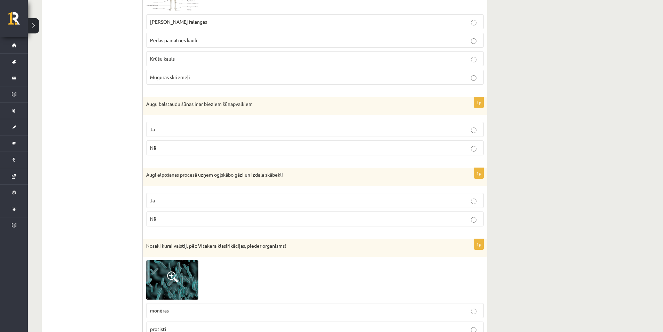
click at [210, 129] on p "Jā" at bounding box center [315, 129] width 330 height 7
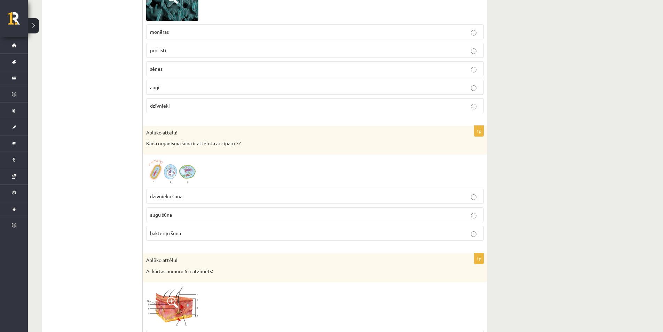
scroll to position [2821, 0]
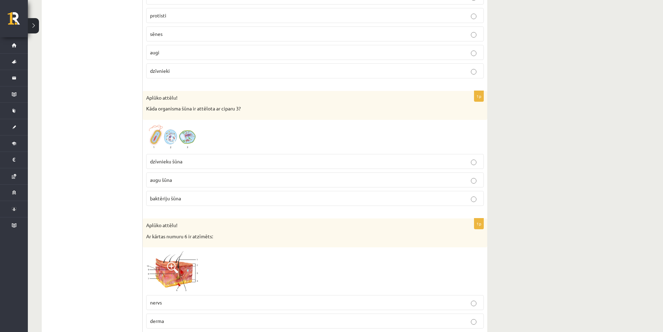
click at [200, 179] on p "augu šūna" at bounding box center [315, 179] width 330 height 7
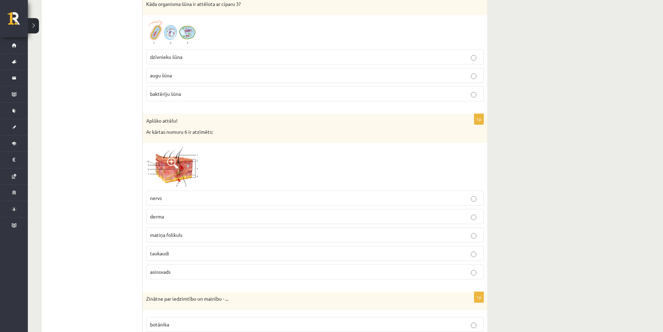
scroll to position [2960, 0]
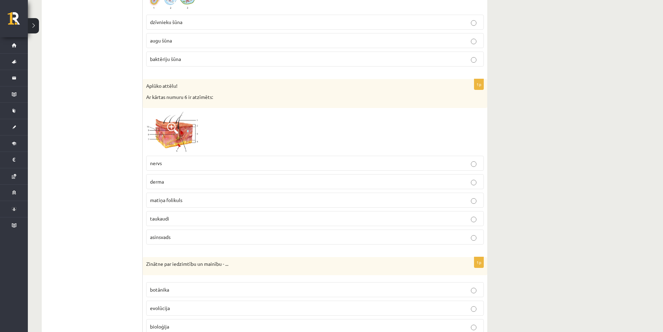
click at [176, 234] on p "asinsvads" at bounding box center [315, 236] width 330 height 7
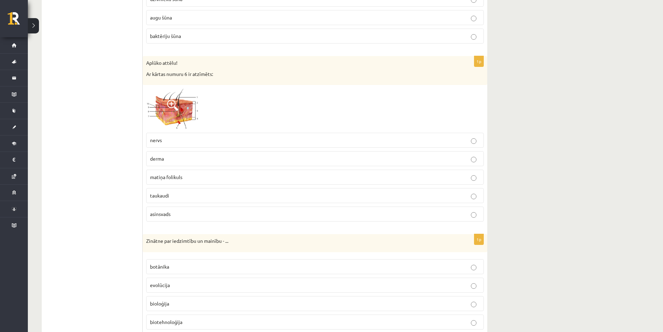
scroll to position [2995, 0]
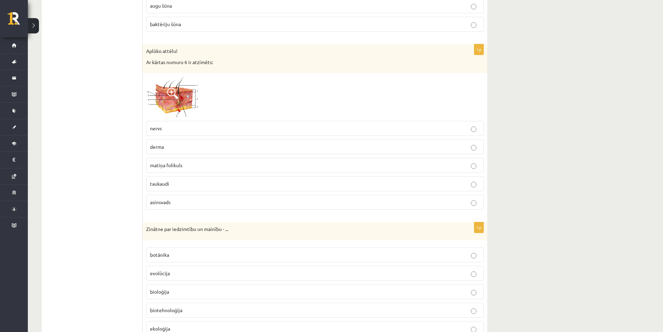
click at [179, 106] on img at bounding box center [172, 97] width 52 height 41
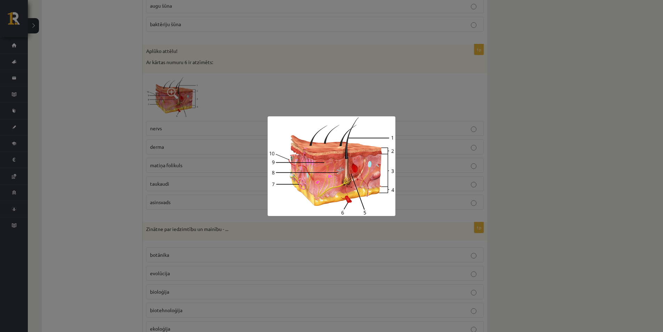
click at [448, 129] on div at bounding box center [331, 166] width 663 height 332
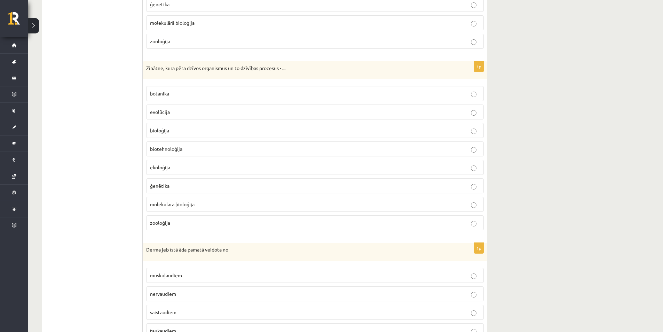
scroll to position [3343, 0]
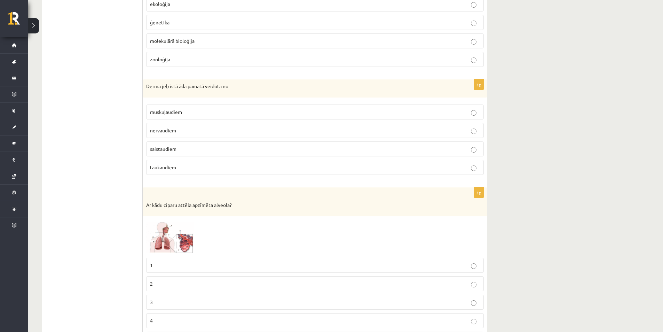
scroll to position [3517, 0]
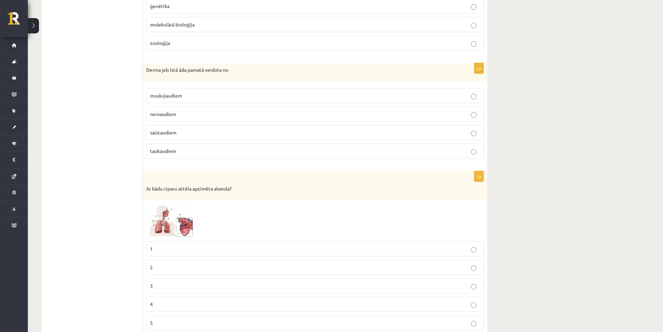
click at [233, 130] on p "saistaudiem" at bounding box center [315, 132] width 330 height 7
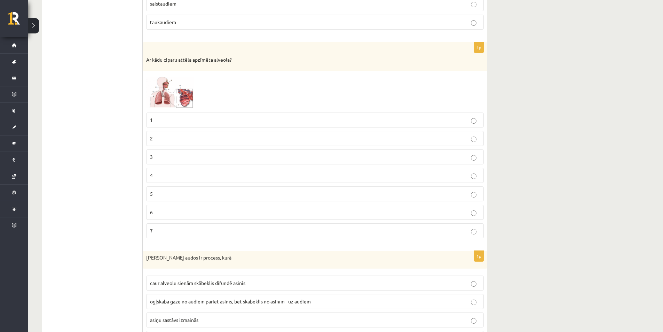
scroll to position [3657, 0]
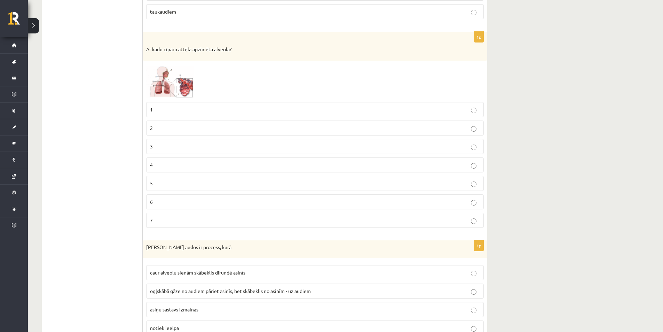
click at [177, 85] on span at bounding box center [172, 80] width 11 height 11
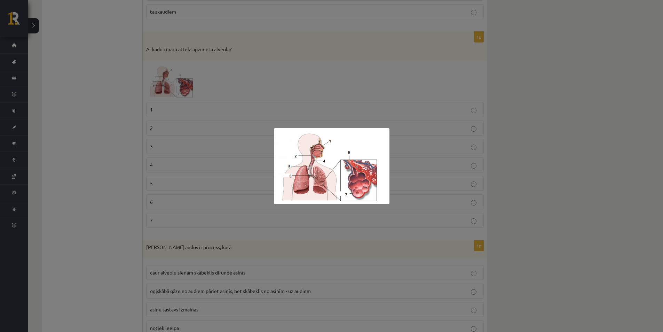
click at [357, 98] on div at bounding box center [331, 166] width 663 height 332
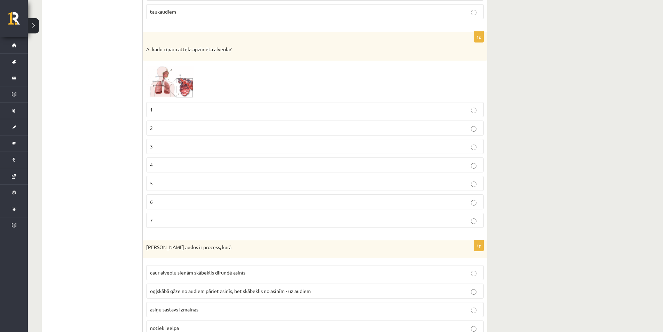
click at [184, 227] on label "7" at bounding box center [315, 220] width 338 height 15
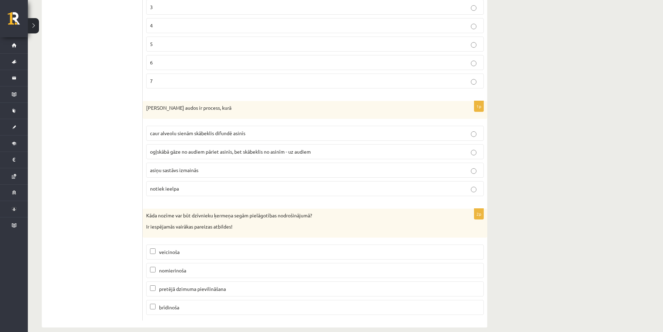
scroll to position [3806, 0]
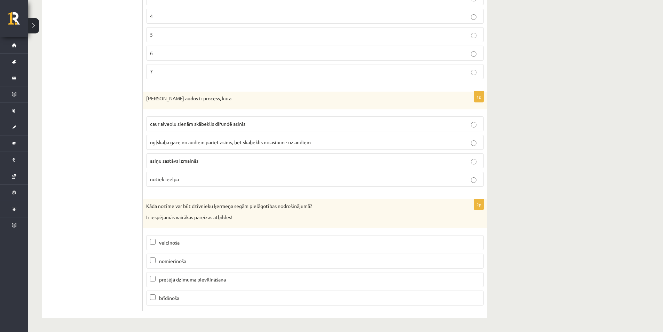
click at [156, 283] on label "pretējā dzimuma pievilināšana" at bounding box center [315, 279] width 338 height 15
drag, startPoint x: 150, startPoint y: 298, endPoint x: 142, endPoint y: 307, distance: 11.6
click at [151, 301] on p "brīdinoša" at bounding box center [315, 297] width 330 height 7
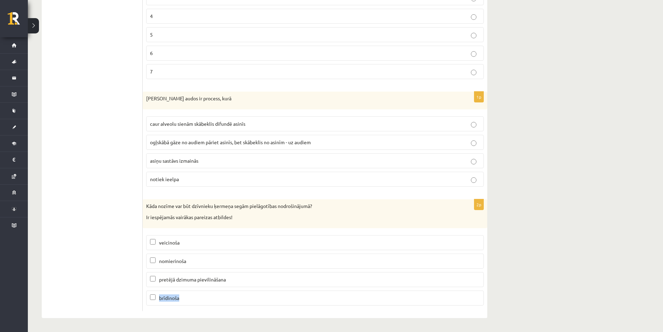
click at [151, 301] on p "brīdinoša" at bounding box center [315, 297] width 330 height 7
click at [309, 147] on label "ogļskābā gāze no audiem pāriet asinīs, bet skābeklis no asinīm - uz audiem" at bounding box center [315, 142] width 338 height 15
drag, startPoint x: 149, startPoint y: 259, endPoint x: 156, endPoint y: 262, distance: 6.9
click at [156, 262] on p "nomierinoša" at bounding box center [315, 260] width 330 height 7
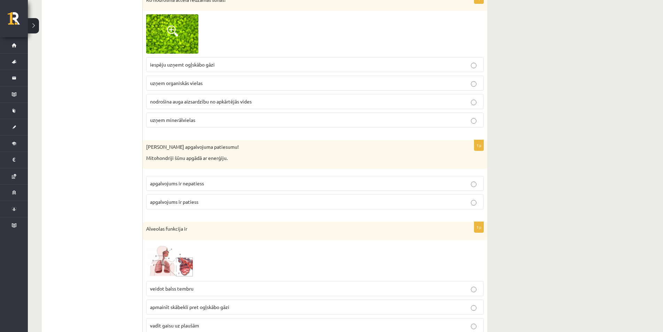
scroll to position [1263, 0]
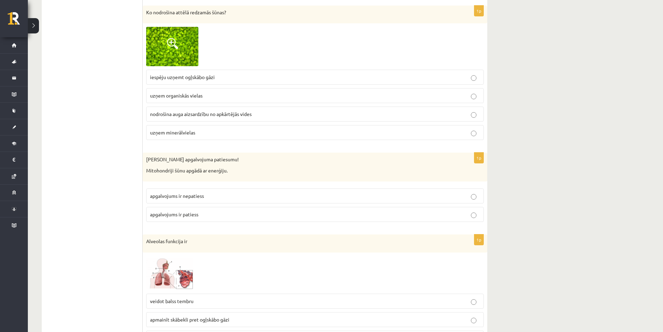
click at [424, 213] on p "apgalvojums ir patiess" at bounding box center [315, 214] width 330 height 7
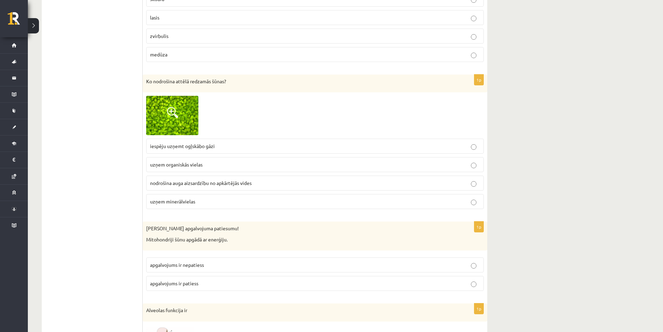
scroll to position [1194, 0]
click at [246, 205] on p "uzņem minerālvielas" at bounding box center [315, 202] width 330 height 7
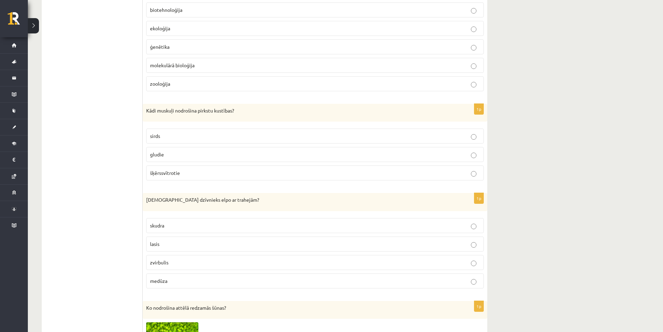
scroll to position [950, 0]
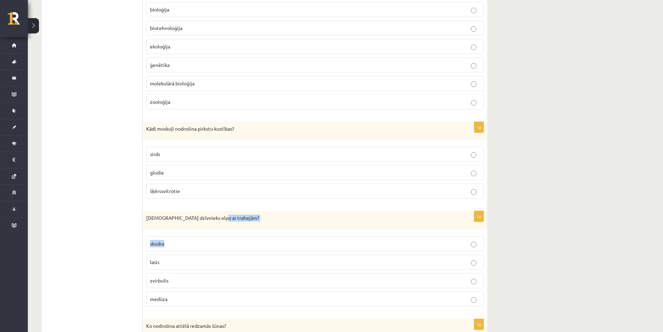
drag, startPoint x: 483, startPoint y: 243, endPoint x: 475, endPoint y: 98, distance: 145.4
click at [477, 176] on p "gludie" at bounding box center [315, 172] width 330 height 7
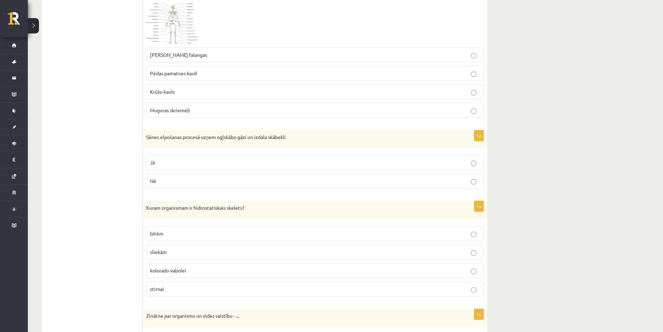
scroll to position [671, 0]
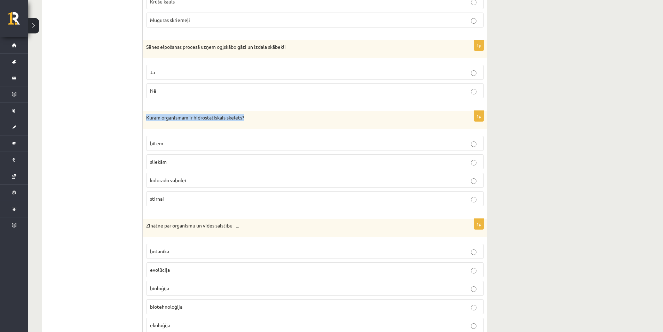
drag, startPoint x: 147, startPoint y: 118, endPoint x: 301, endPoint y: 118, distance: 153.6
click at [301, 118] on p "Kuram organismam ir hidrostatiskais skelets?" at bounding box center [297, 117] width 303 height 7
drag, startPoint x: 255, startPoint y: 112, endPoint x: 192, endPoint y: 121, distance: 63.6
click at [192, 121] on div "Kuram organismam ir hidrostatiskais skelets?" at bounding box center [315, 120] width 345 height 18
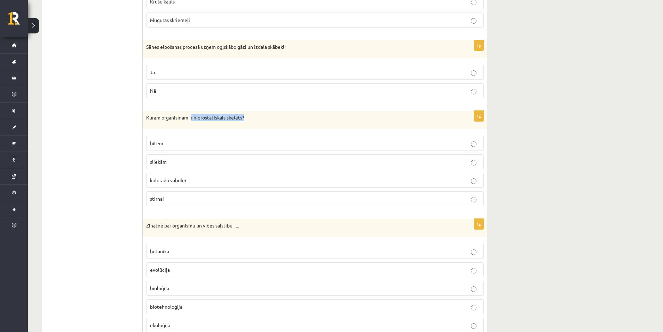
click at [192, 121] on p "Kuram organismam ir hidrostatiskais skelets?" at bounding box center [297, 117] width 303 height 7
click at [478, 168] on label "sliekām" at bounding box center [315, 161] width 338 height 15
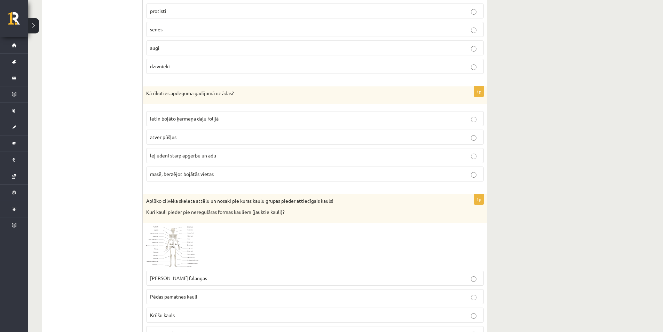
scroll to position [323, 0]
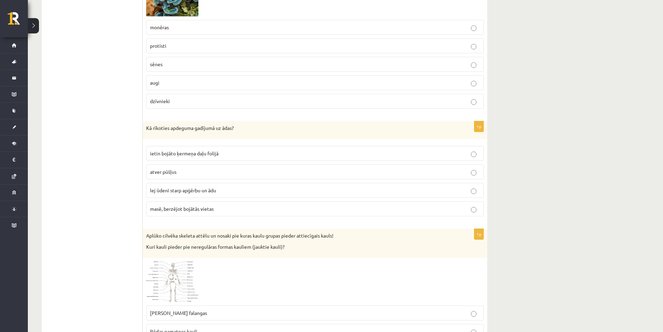
click at [466, 192] on p "lej ūdeni starp apģērbu un ādu" at bounding box center [315, 190] width 330 height 7
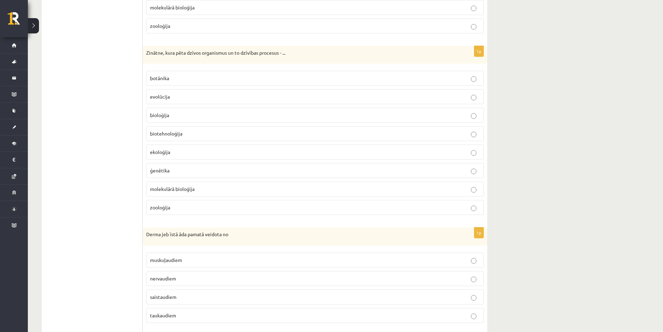
scroll to position [3318, 0]
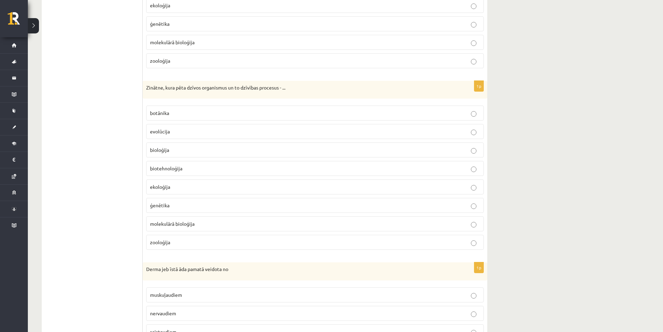
click at [479, 153] on p "bioloģija" at bounding box center [315, 149] width 330 height 7
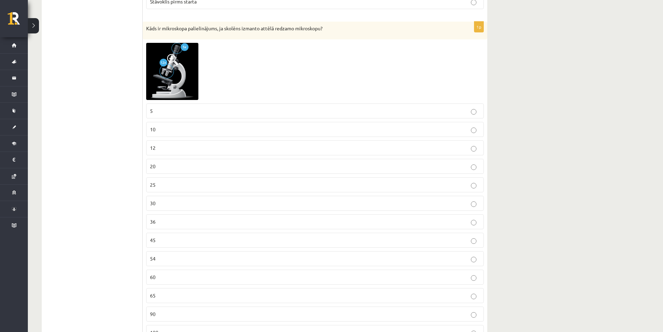
scroll to position [1681, 0]
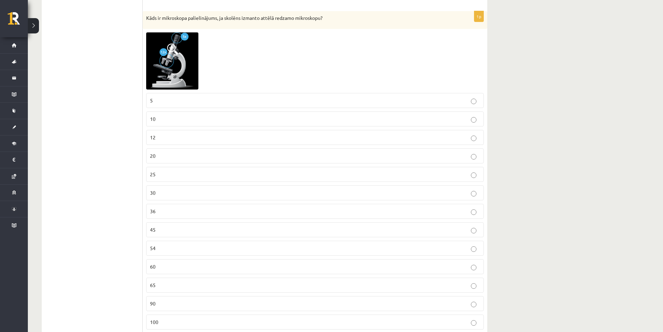
click at [475, 272] on label "60" at bounding box center [315, 266] width 338 height 15
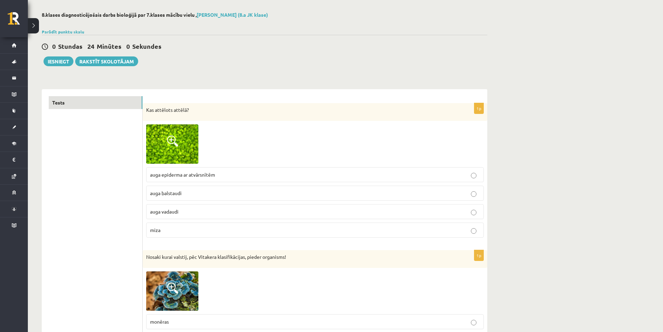
scroll to position [0, 0]
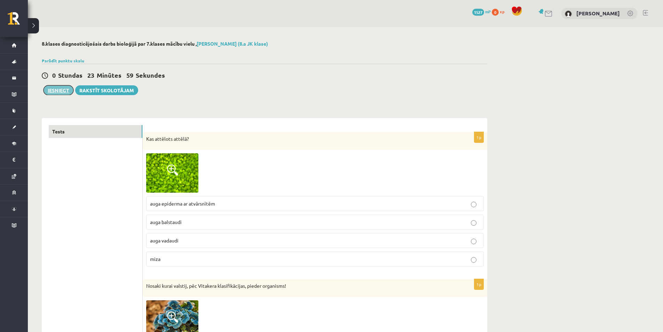
click at [58, 93] on button "Iesniegt" at bounding box center [59, 90] width 30 height 10
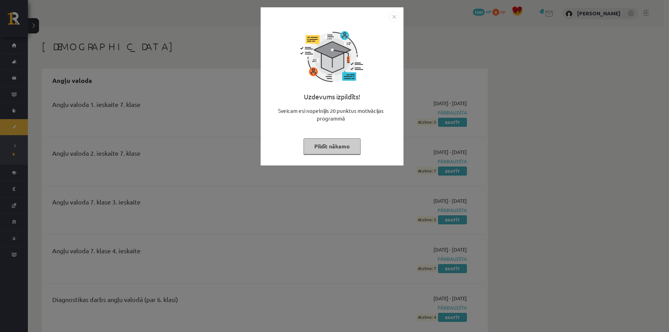
click at [339, 143] on button "Pildīt nākamo" at bounding box center [331, 146] width 57 height 16
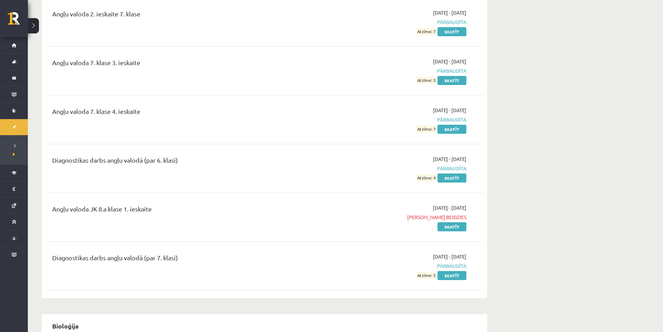
scroll to position [104, 0]
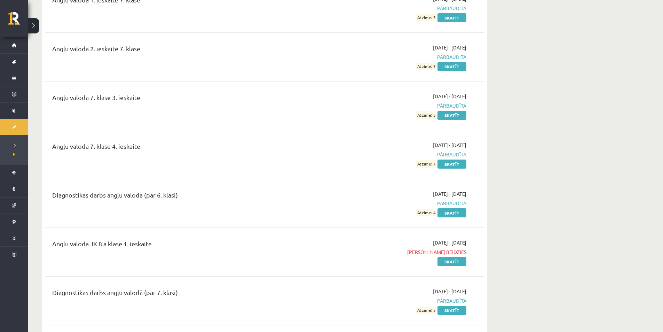
drag, startPoint x: 226, startPoint y: 145, endPoint x: 37, endPoint y: 144, distance: 189.1
click at [217, 146] on div "Angļu valoda 7. klase 4. ieskaite" at bounding box center [188, 147] width 273 height 13
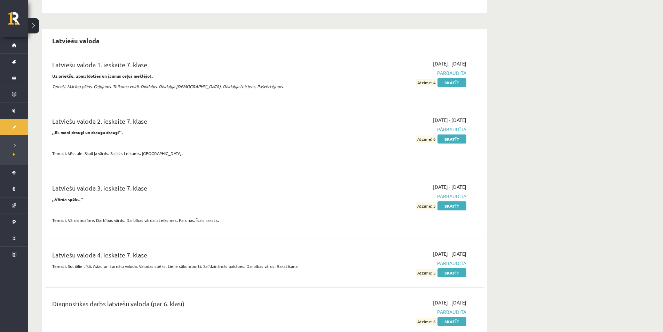
scroll to position [1915, 0]
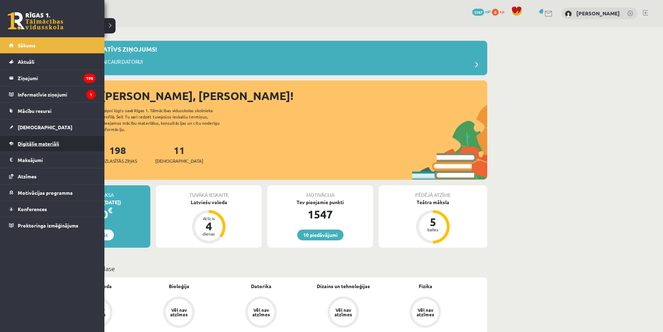
drag, startPoint x: 78, startPoint y: 150, endPoint x: 52, endPoint y: 140, distance: 27.7
click at [52, 140] on link "Digitālie materiāli" at bounding box center [52, 143] width 87 height 16
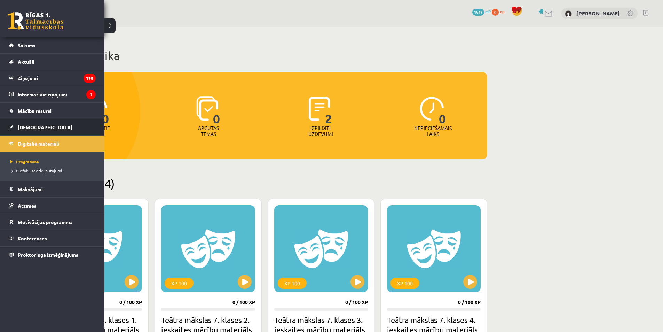
click at [61, 130] on link "[DEMOGRAPHIC_DATA]" at bounding box center [52, 127] width 87 height 16
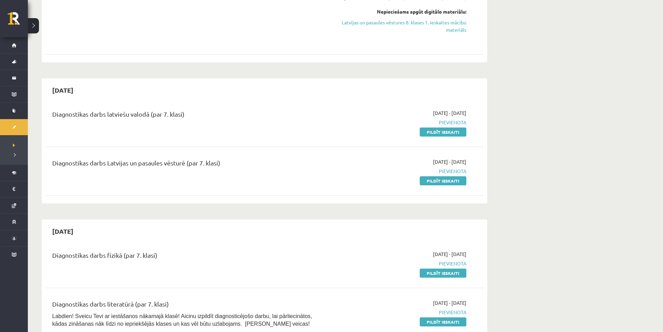
scroll to position [418, 0]
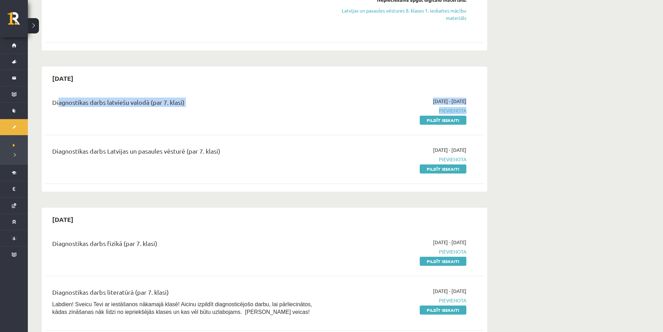
drag, startPoint x: 55, startPoint y: 110, endPoint x: 349, endPoint y: 138, distance: 295.3
click at [353, 131] on div "Diagnostikas darbs latviešu valodā (par 7. klasi) 2025-09-16 - 2025-09-19 Pievi…" at bounding box center [264, 111] width 439 height 40
click at [272, 131] on div "Diagnostikas darbs latviešu valodā (par 7. klasi) 2025-09-16 - 2025-09-19 Pievi…" at bounding box center [264, 111] width 439 height 40
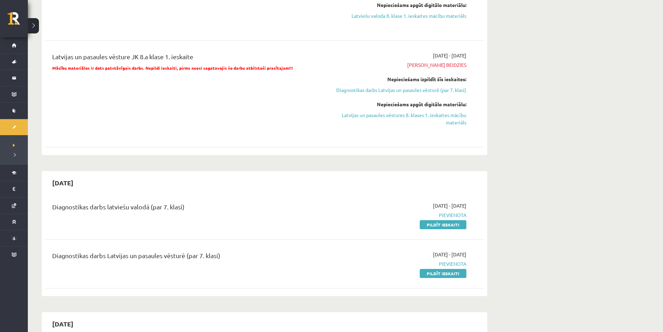
scroll to position [279, 0]
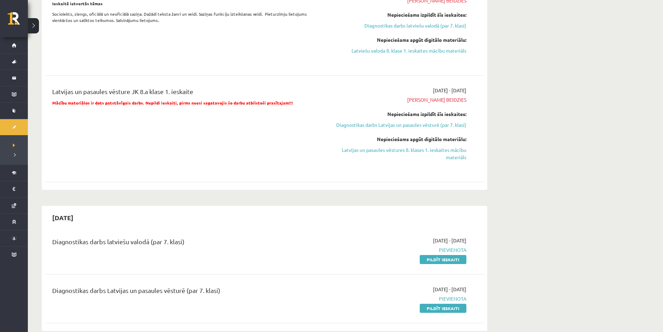
drag, startPoint x: 71, startPoint y: 94, endPoint x: 197, endPoint y: 93, distance: 126.1
click at [197, 93] on div "Latvijas un pasaules vēsture JK 8.a klase 1. ieskaite" at bounding box center [188, 93] width 273 height 13
drag, startPoint x: 197, startPoint y: 93, endPoint x: 86, endPoint y: 82, distance: 112.0
click at [81, 86] on div "Latvijas un pasaules vēsture JK 8.a klase 1. ieskaite Mācību materiālos ir dots…" at bounding box center [264, 129] width 439 height 98
click at [96, 78] on div "Angļu valoda JK 8.a klase 1. ieskaite 2025-09-01 - 2025-09-15 Termiņš beidzies …" at bounding box center [264, 0] width 439 height 372
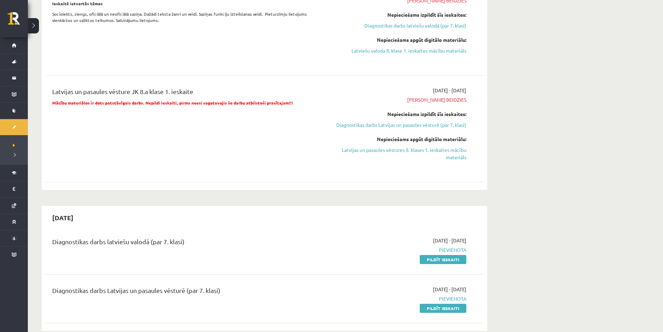
scroll to position [418, 0]
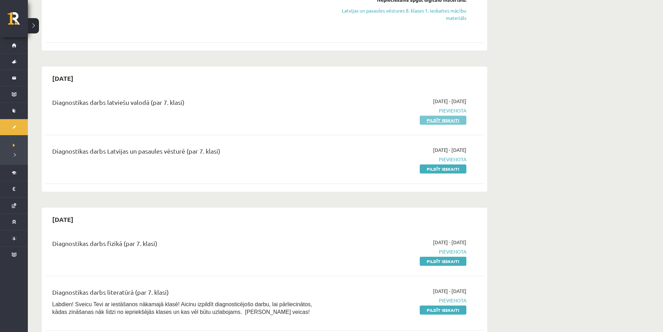
click at [426, 125] on link "Pildīt ieskaiti" at bounding box center [443, 120] width 47 height 9
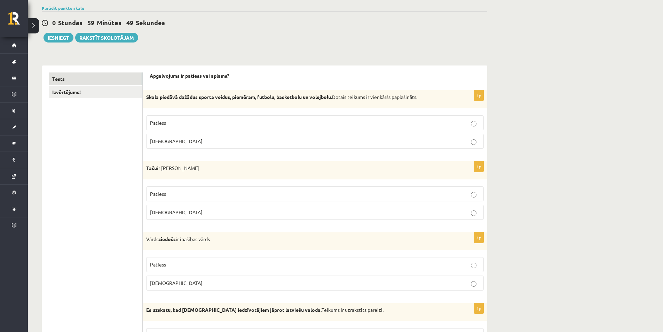
scroll to position [70, 0]
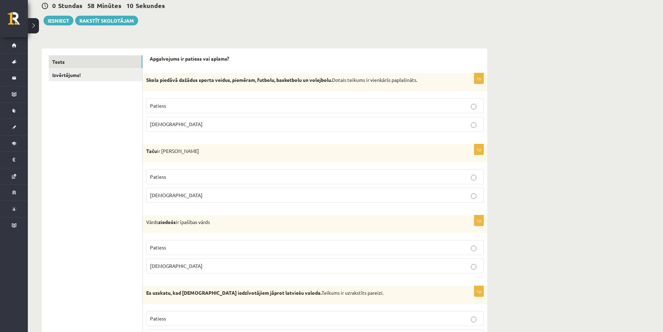
click at [473, 110] on label "Patiess" at bounding box center [315, 105] width 338 height 15
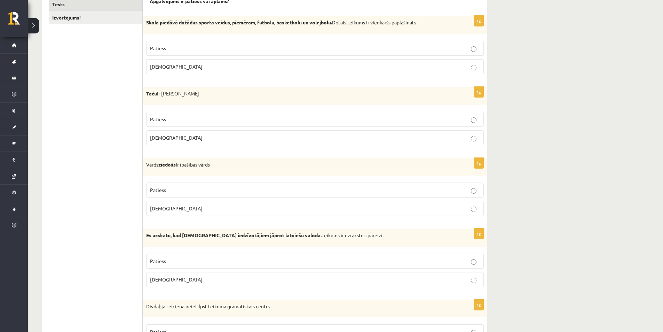
scroll to position [139, 0]
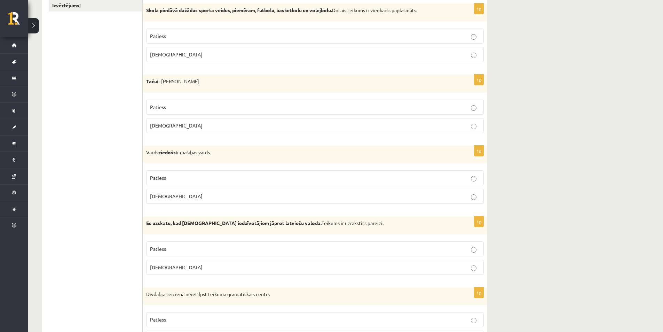
click at [476, 123] on p "[DEMOGRAPHIC_DATA]" at bounding box center [315, 125] width 330 height 7
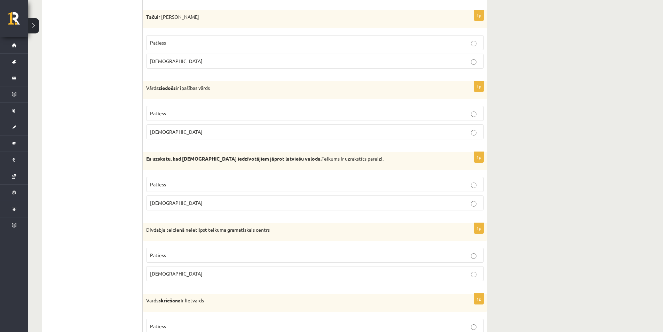
scroll to position [209, 0]
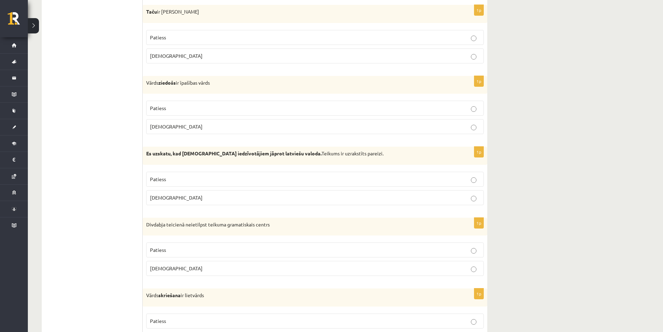
click at [470, 111] on p "Patiess" at bounding box center [315, 107] width 330 height 7
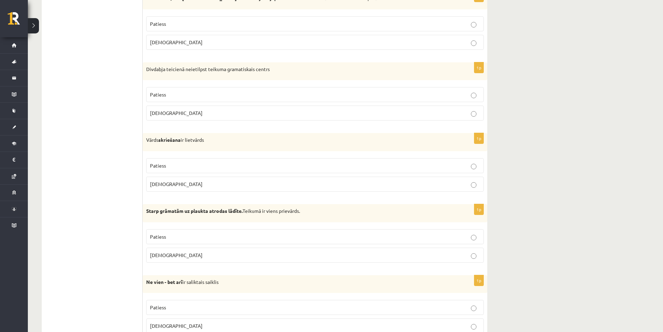
scroll to position [348, 0]
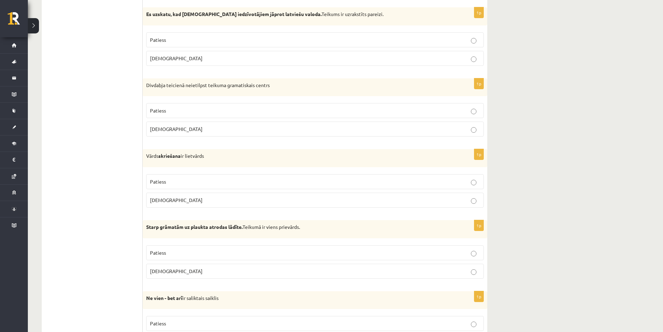
click at [468, 183] on p "Patiess" at bounding box center [315, 181] width 330 height 7
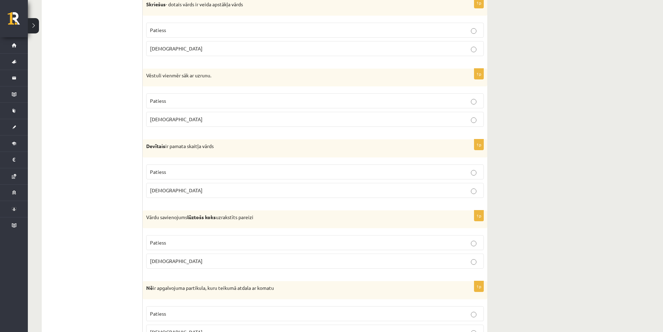
scroll to position [1952, 0]
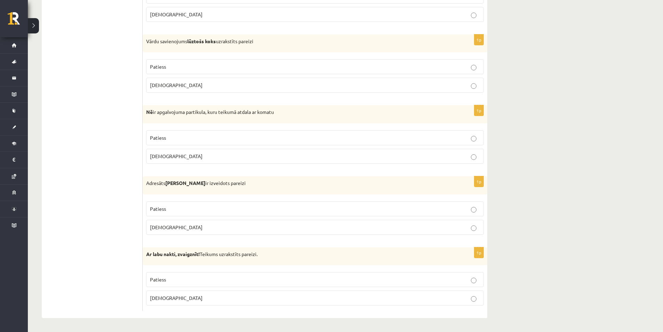
click at [164, 157] on span "[DEMOGRAPHIC_DATA]" at bounding box center [176, 156] width 53 height 6
drag, startPoint x: 189, startPoint y: 136, endPoint x: 479, endPoint y: 134, distance: 290.4
click at [479, 134] on p "Patiess" at bounding box center [315, 137] width 330 height 7
click at [147, 256] on strong "Ar labu nakti, zvaigznīt!" at bounding box center [173, 254] width 54 height 6
drag, startPoint x: 147, startPoint y: 256, endPoint x: 196, endPoint y: 263, distance: 49.8
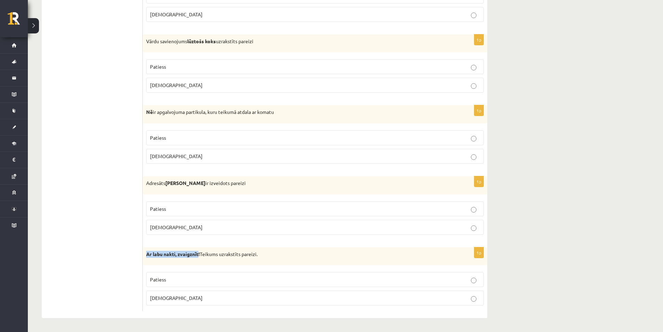
click at [197, 263] on div "Ar labu nakti, zvaigznīt! Teikums uzrakstīts pareizi." at bounding box center [315, 256] width 345 height 18
click at [196, 263] on div "Ar labu nakti, zvaigznīt! Teikums uzrakstīts pareizi." at bounding box center [315, 256] width 345 height 18
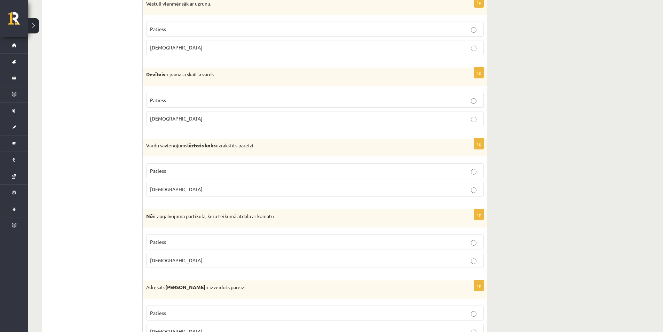
scroll to position [1813, 0]
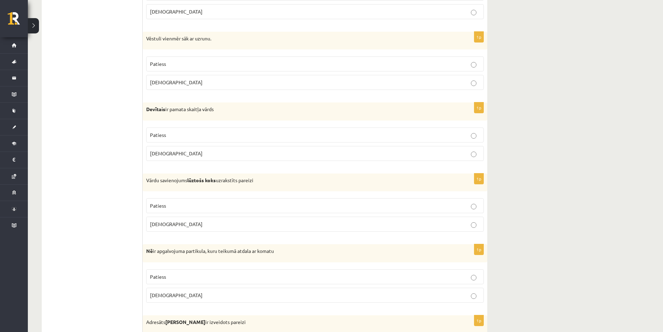
click at [482, 226] on label "Aplams" at bounding box center [315, 224] width 338 height 15
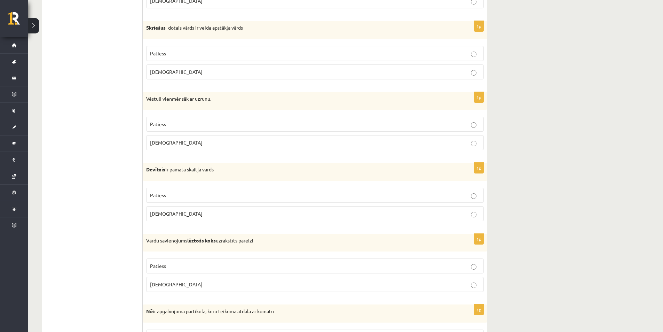
scroll to position [1743, 0]
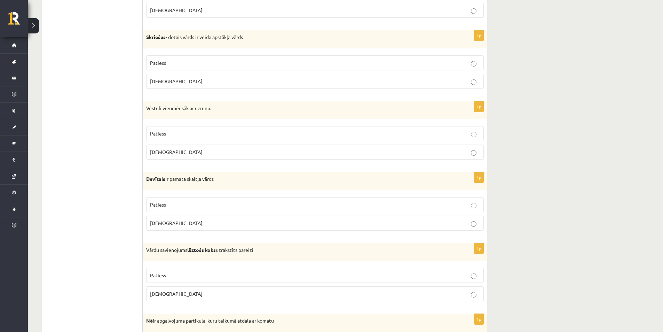
click at [480, 208] on p "Patiess" at bounding box center [315, 204] width 330 height 7
drag, startPoint x: 497, startPoint y: 206, endPoint x: 442, endPoint y: 181, distance: 59.7
click at [442, 181] on p "Devītais ir pamata skaitļa vārds" at bounding box center [297, 179] width 303 height 7
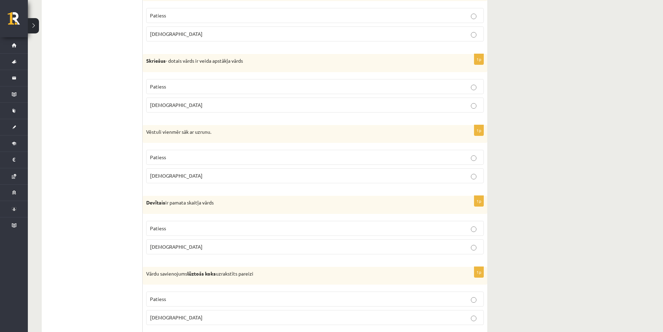
scroll to position [1709, 0]
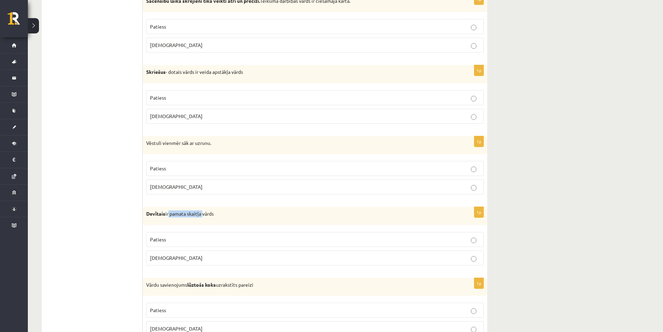
drag, startPoint x: 170, startPoint y: 215, endPoint x: 204, endPoint y: 215, distance: 34.5
click at [204, 215] on p "Devītais ir pamata skaitļa vārds" at bounding box center [297, 213] width 303 height 7
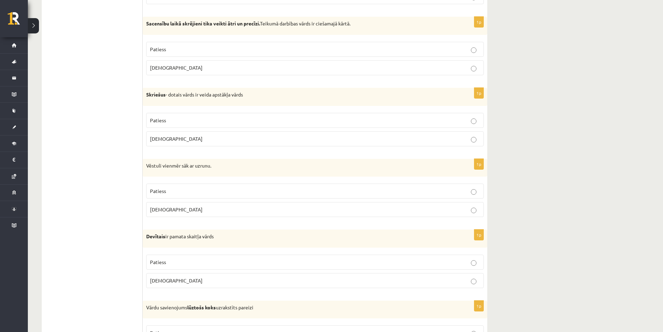
scroll to position [1674, 0]
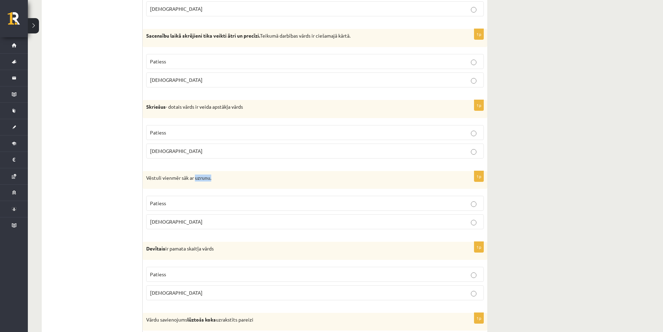
drag, startPoint x: 196, startPoint y: 178, endPoint x: 238, endPoint y: 181, distance: 42.7
click at [238, 181] on p "Vēstuli vienmēr sāk ar uzrunu." at bounding box center [297, 177] width 303 height 7
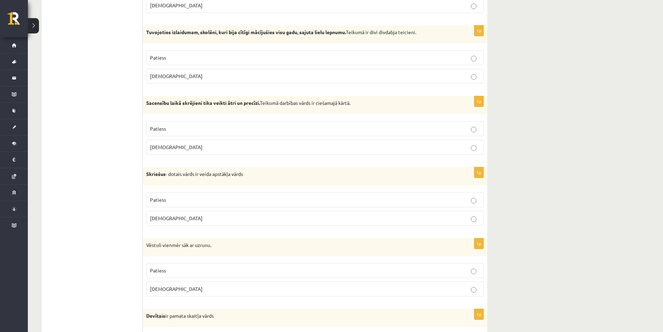
scroll to position [1604, 0]
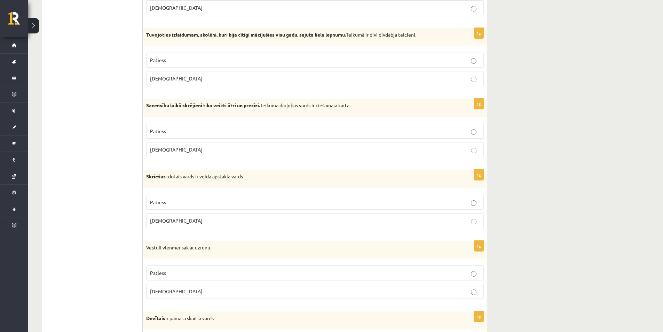
click at [479, 203] on p "Patiess" at bounding box center [315, 202] width 330 height 7
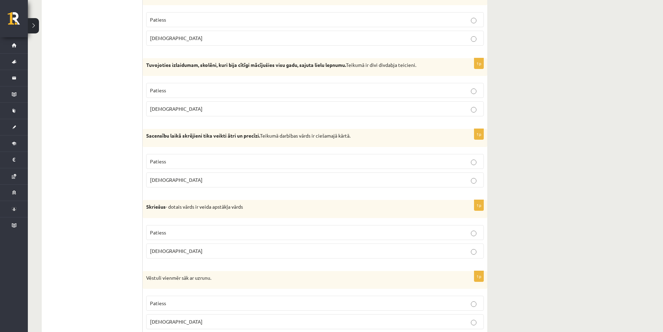
scroll to position [1534, 0]
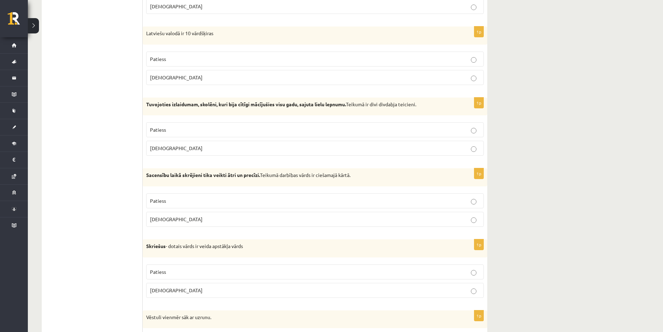
click at [481, 225] on label "Aplams" at bounding box center [315, 219] width 338 height 15
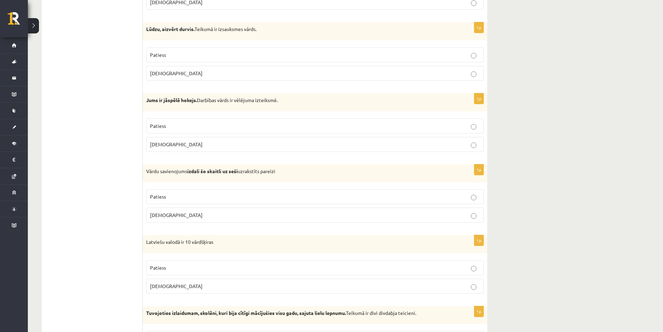
scroll to position [1325, 0]
click at [478, 199] on p "Patiess" at bounding box center [315, 196] width 330 height 7
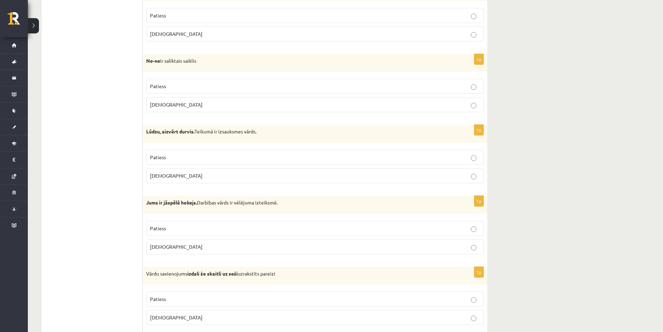
scroll to position [1221, 0]
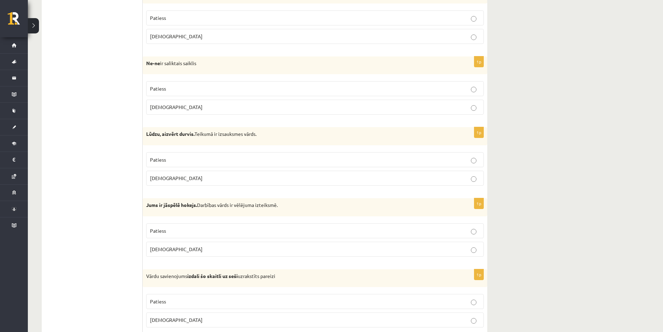
click at [477, 235] on label "Patiess" at bounding box center [315, 230] width 338 height 15
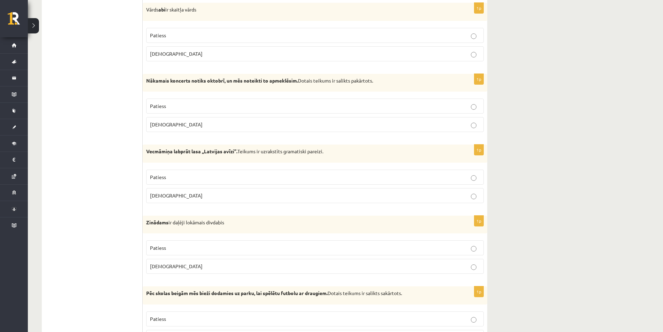
scroll to position [908, 0]
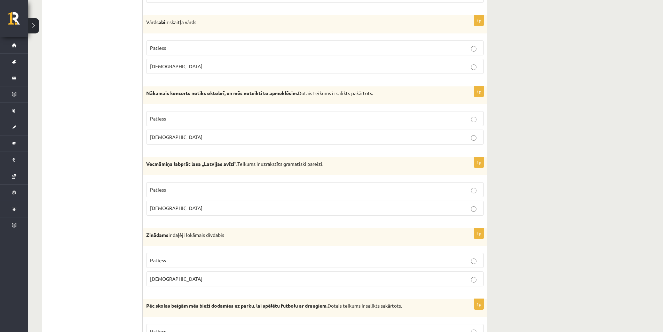
click at [206, 167] on p "Vecmāmiņa labprāt lasa ,,Latvijas avīzi’’. Teikums ir uzrakstīts gramatiski par…" at bounding box center [297, 164] width 303 height 7
drag, startPoint x: 206, startPoint y: 167, endPoint x: 206, endPoint y: 162, distance: 4.9
click at [202, 162] on strong "Vecmāmiņa labprāt lasa ,,Latvijas avīzi’’." at bounding box center [191, 164] width 91 height 6
drag, startPoint x: 202, startPoint y: 164, endPoint x: 204, endPoint y: 169, distance: 4.5
click at [204, 169] on div "Vecmāmiņa labprāt lasa ,,Latvijas avīzi’’. Teikums ir uzrakstīts gramatiski par…" at bounding box center [315, 166] width 345 height 18
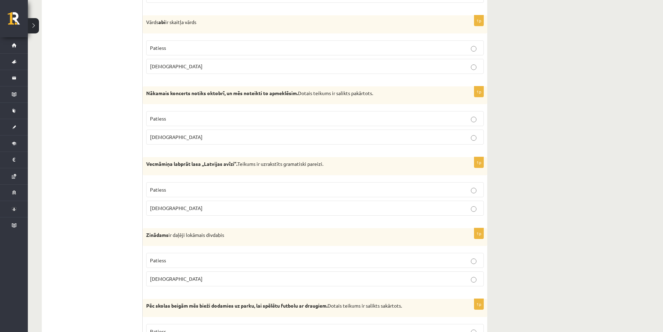
click at [215, 166] on strong "Vecmāmiņa labprāt lasa ,,Latvijas avīzi’’." at bounding box center [191, 164] width 91 height 6
click at [163, 166] on strong "Vecmāmiņa labprāt lasa ,,Latvijas avīzi’’." at bounding box center [191, 164] width 91 height 6
click at [164, 166] on strong "Vecmāmiņa labprāt lasa ,,Latvijas avīzi’’." at bounding box center [191, 164] width 91 height 6
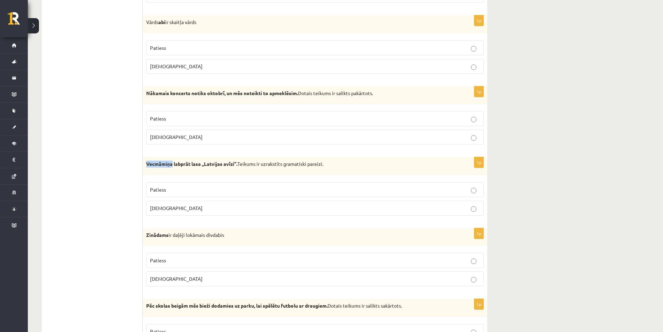
click at [166, 164] on strong "Vecmāmiņa labprāt lasa ,,Latvijas avīzi’’." at bounding box center [191, 164] width 91 height 6
drag, startPoint x: 161, startPoint y: 166, endPoint x: 185, endPoint y: 155, distance: 26.3
click at [185, 155] on form "Apgalvojums ir patiess vai aplams? 1p Skola piedāvā dažādus sporta veidus, piem…" at bounding box center [315, 286] width 331 height 2138
click at [165, 164] on strong "Vecmāmiņa labprāt lasa ,,Latvijas avīzi’’." at bounding box center [191, 164] width 91 height 6
click at [187, 157] on form "Apgalvojums ir patiess vai aplams? 1p Skola piedāvā dažādus sporta veidus, piem…" at bounding box center [315, 286] width 331 height 2138
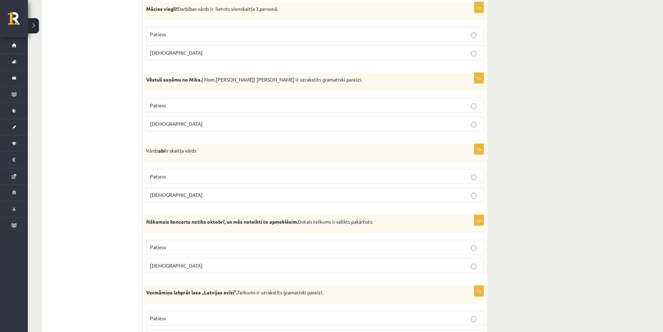
scroll to position [768, 0]
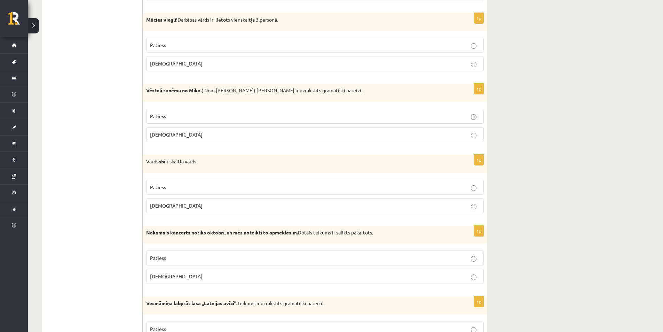
click at [477, 189] on p "Patiess" at bounding box center [315, 187] width 330 height 7
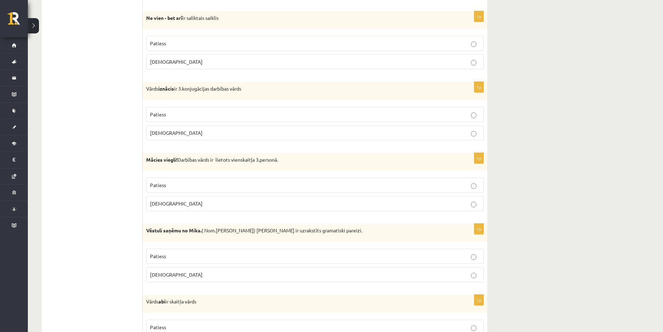
scroll to position [627, 0]
drag, startPoint x: 254, startPoint y: 162, endPoint x: 314, endPoint y: 163, distance: 59.9
click at [314, 163] on p "Mācies viegli! Darbības vārds ir lietots vienskaitļa 3.personā." at bounding box center [297, 161] width 303 height 7
click at [315, 161] on p "Mācies viegli! Darbības vārds ir lietots vienskaitļa 3.personā." at bounding box center [297, 161] width 303 height 7
drag, startPoint x: 315, startPoint y: 161, endPoint x: 302, endPoint y: 155, distance: 14.2
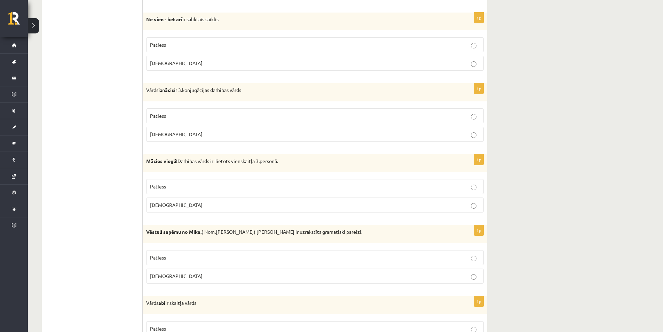
click at [302, 155] on div "Mācies viegli! Darbības vārds ir lietots vienskaitļa 3.personā." at bounding box center [315, 163] width 345 height 18
click at [279, 163] on p "Mācies viegli! Darbības vārds ir lietots vienskaitļa 3.personā." at bounding box center [297, 161] width 303 height 7
drag, startPoint x: 285, startPoint y: 161, endPoint x: 221, endPoint y: 161, distance: 63.7
click at [221, 161] on p "Mācies viegli! Darbības vārds ir lietots vienskaitļa 3.personā." at bounding box center [297, 161] width 303 height 7
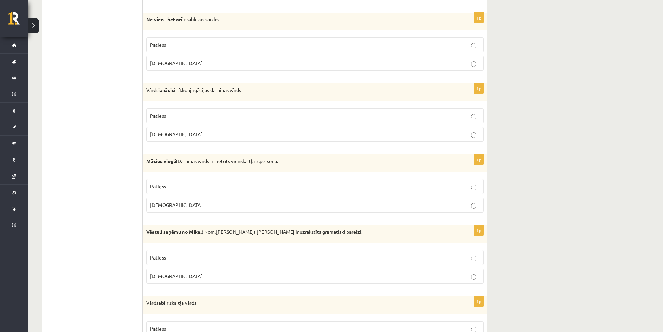
drag, startPoint x: 214, startPoint y: 164, endPoint x: 332, endPoint y: 161, distance: 118.4
click at [332, 161] on p "Mācies viegli! Darbības vārds ir lietots vienskaitļa 3.personā." at bounding box center [297, 161] width 303 height 7
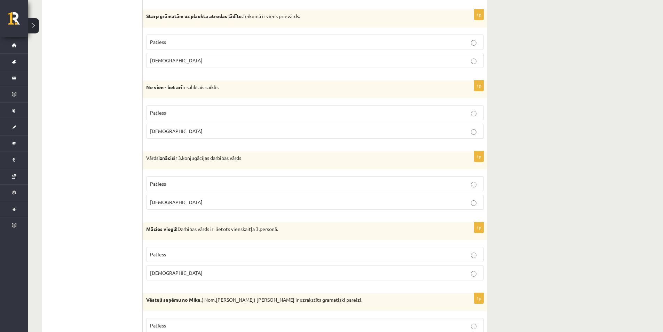
scroll to position [557, 0]
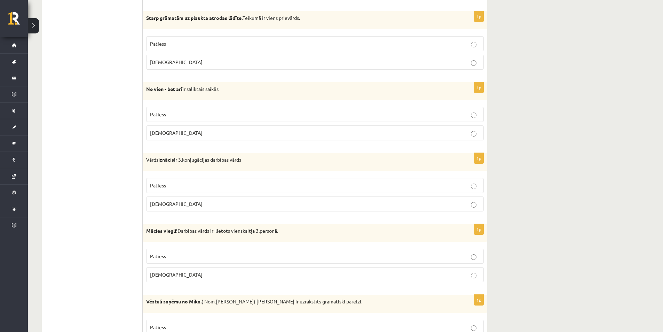
click at [477, 205] on p "Aplams" at bounding box center [315, 203] width 330 height 7
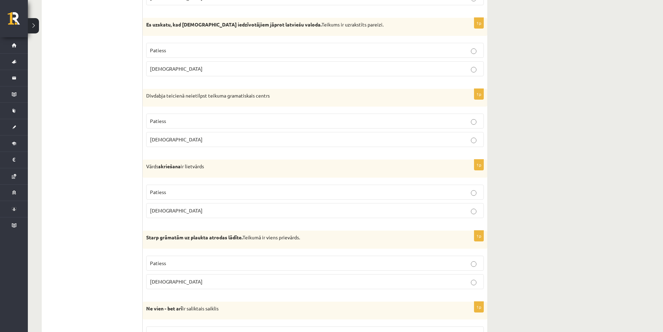
scroll to position [348, 0]
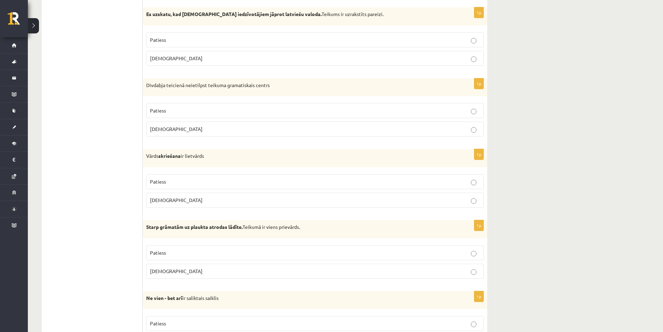
drag, startPoint x: 473, startPoint y: 134, endPoint x: 471, endPoint y: 132, distance: 3.7
click at [471, 132] on p "Aplams" at bounding box center [315, 128] width 330 height 7
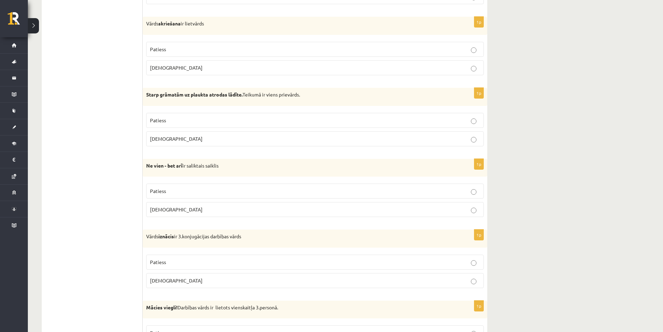
scroll to position [522, 0]
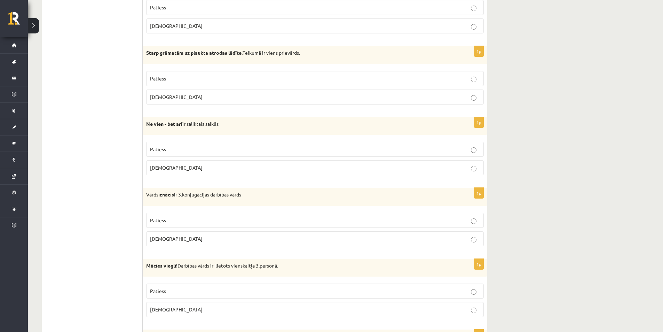
click at [485, 79] on div "1p Starp grāmatām uz plaukta atrodas lādīte. Teikumā ir viens prievārds. Paties…" at bounding box center [315, 78] width 345 height 64
click at [479, 80] on p "Patiess" at bounding box center [315, 78] width 330 height 7
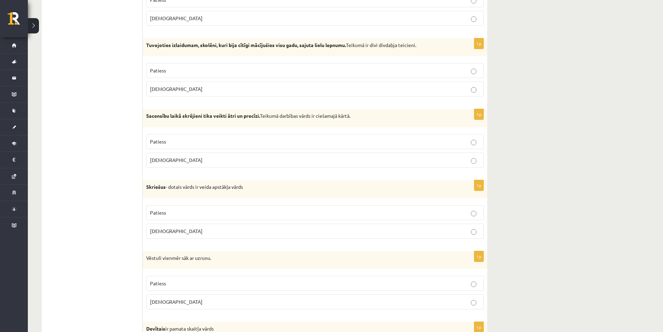
scroll to position [1602, 0]
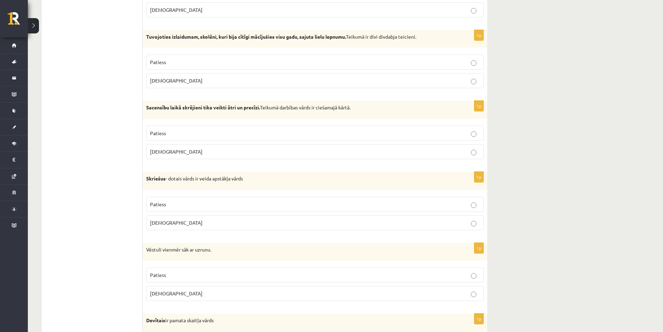
click at [470, 135] on p "Patiess" at bounding box center [315, 133] width 330 height 7
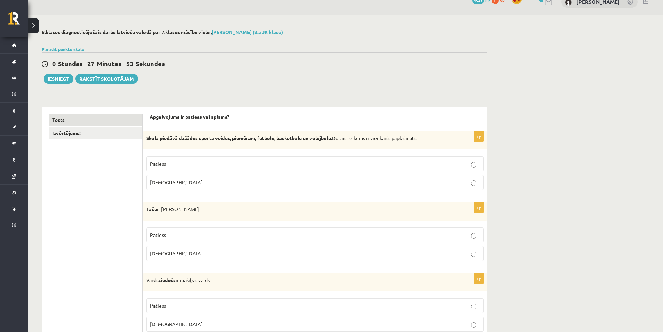
scroll to position [0, 0]
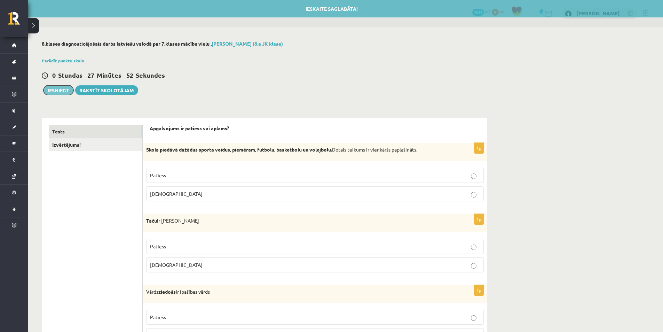
click at [64, 92] on button "Iesniegt" at bounding box center [59, 90] width 30 height 10
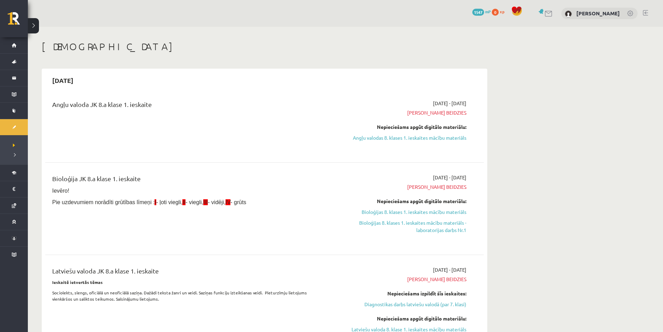
scroll to position [428, 0]
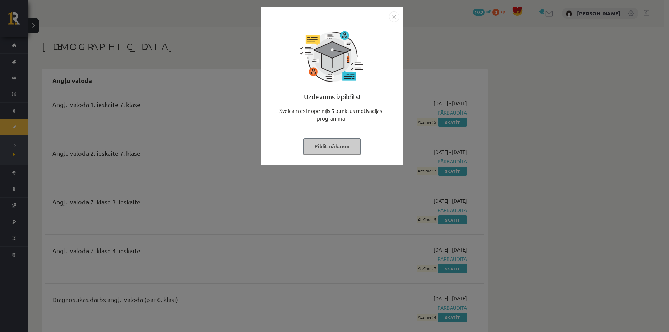
click at [352, 146] on button "Pildīt nākamo" at bounding box center [331, 146] width 57 height 16
